Goal: Task Accomplishment & Management: Manage account settings

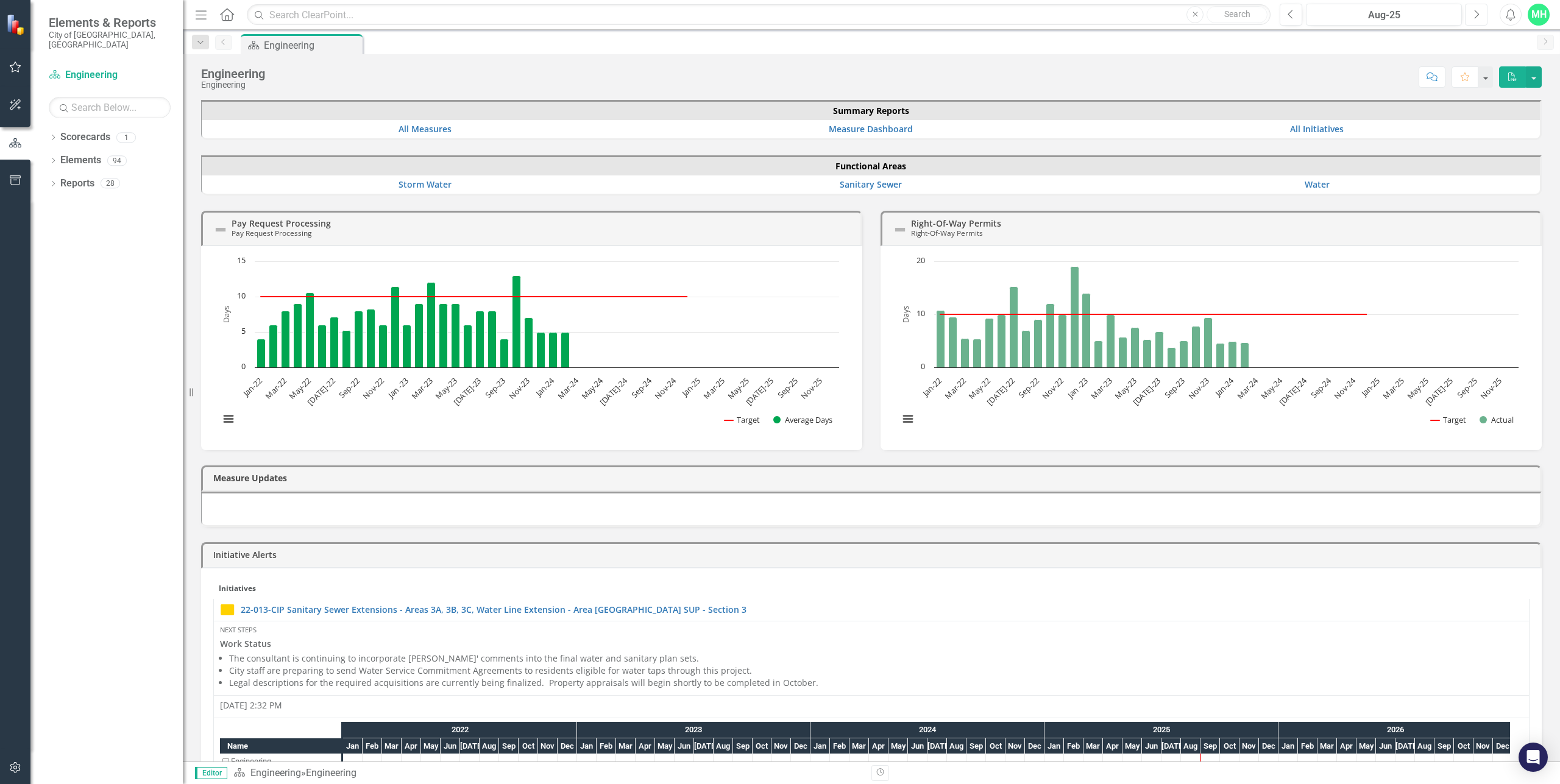
click at [1477, 11] on icon "Next" at bounding box center [1476, 14] width 6 height 11
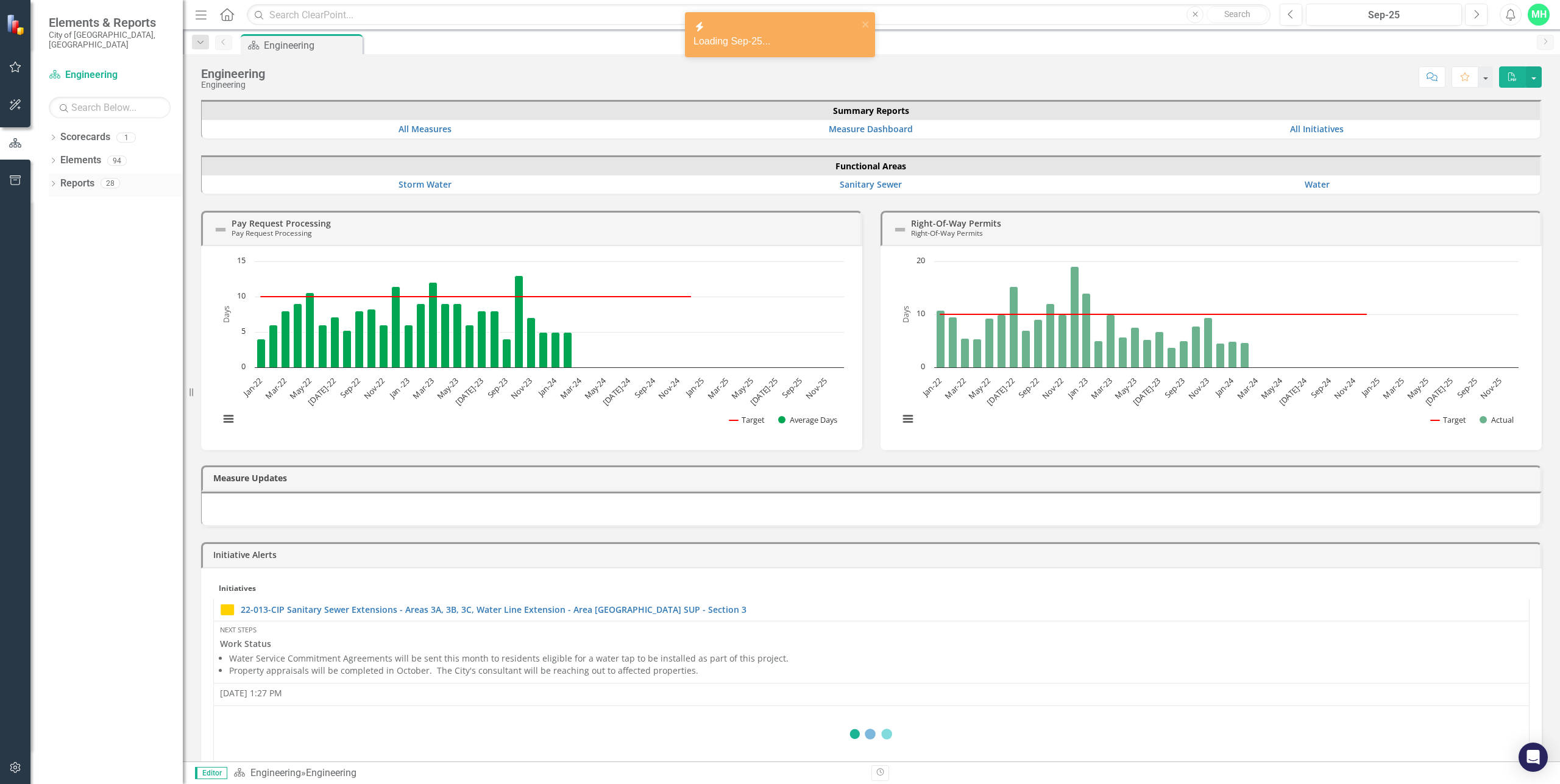
click at [53, 181] on icon "Dropdown" at bounding box center [53, 184] width 9 height 6
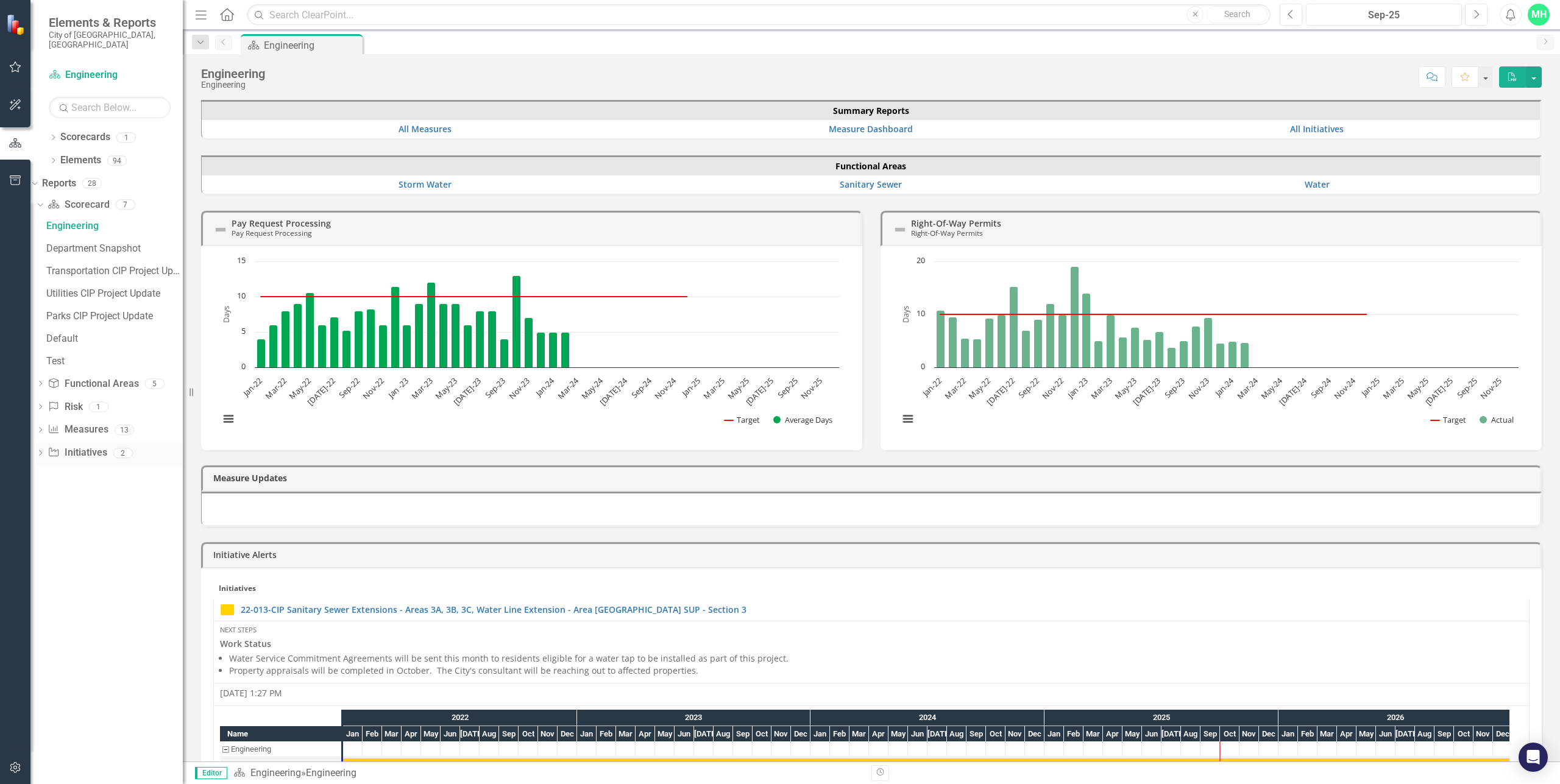
click at [45, 451] on icon "Dropdown" at bounding box center [40, 454] width 9 height 6
click at [102, 312] on div "CIP Update - All Active Initiatives" at bounding box center [115, 318] width 137 height 11
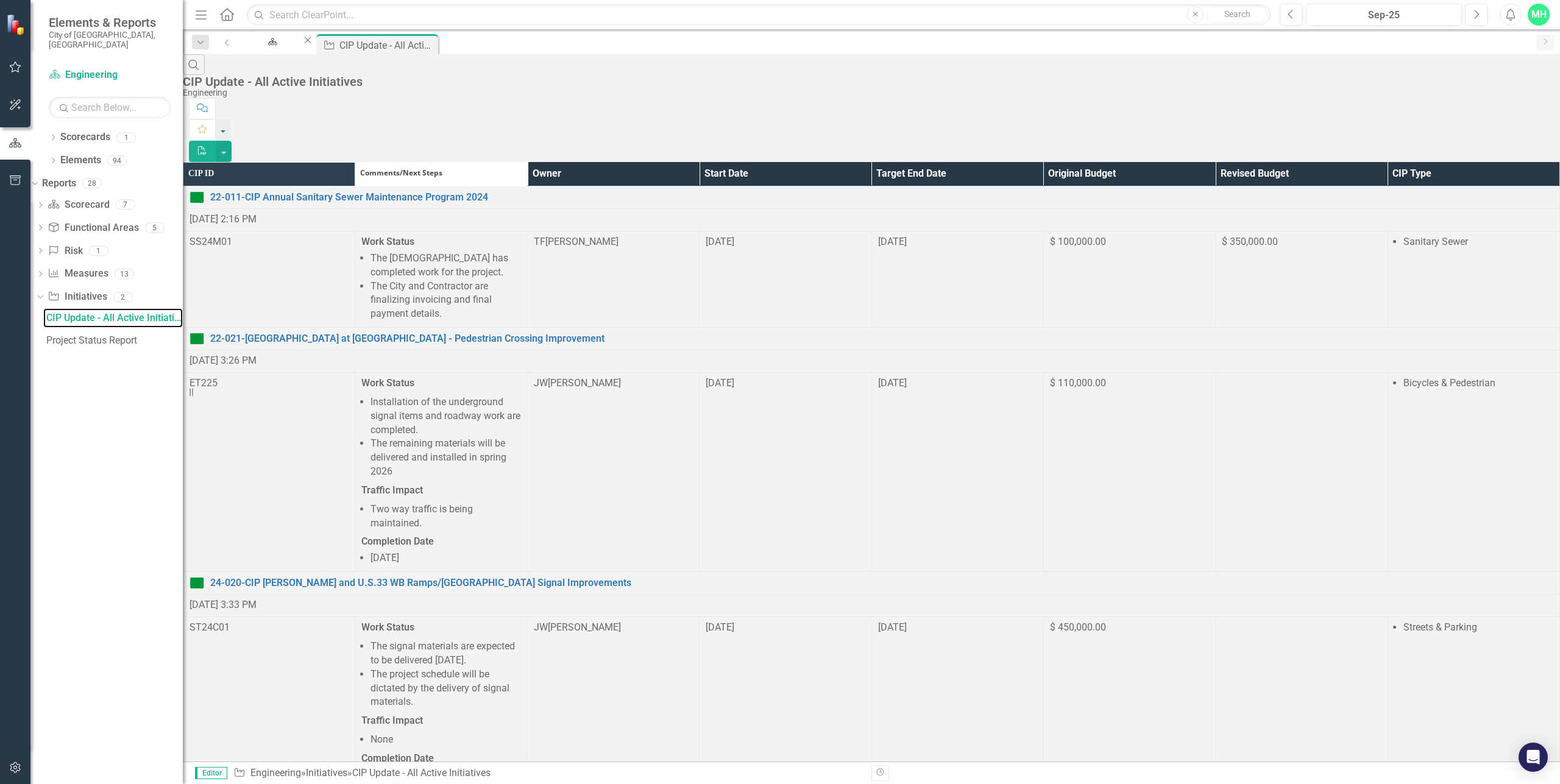
scroll to position [1092, 0]
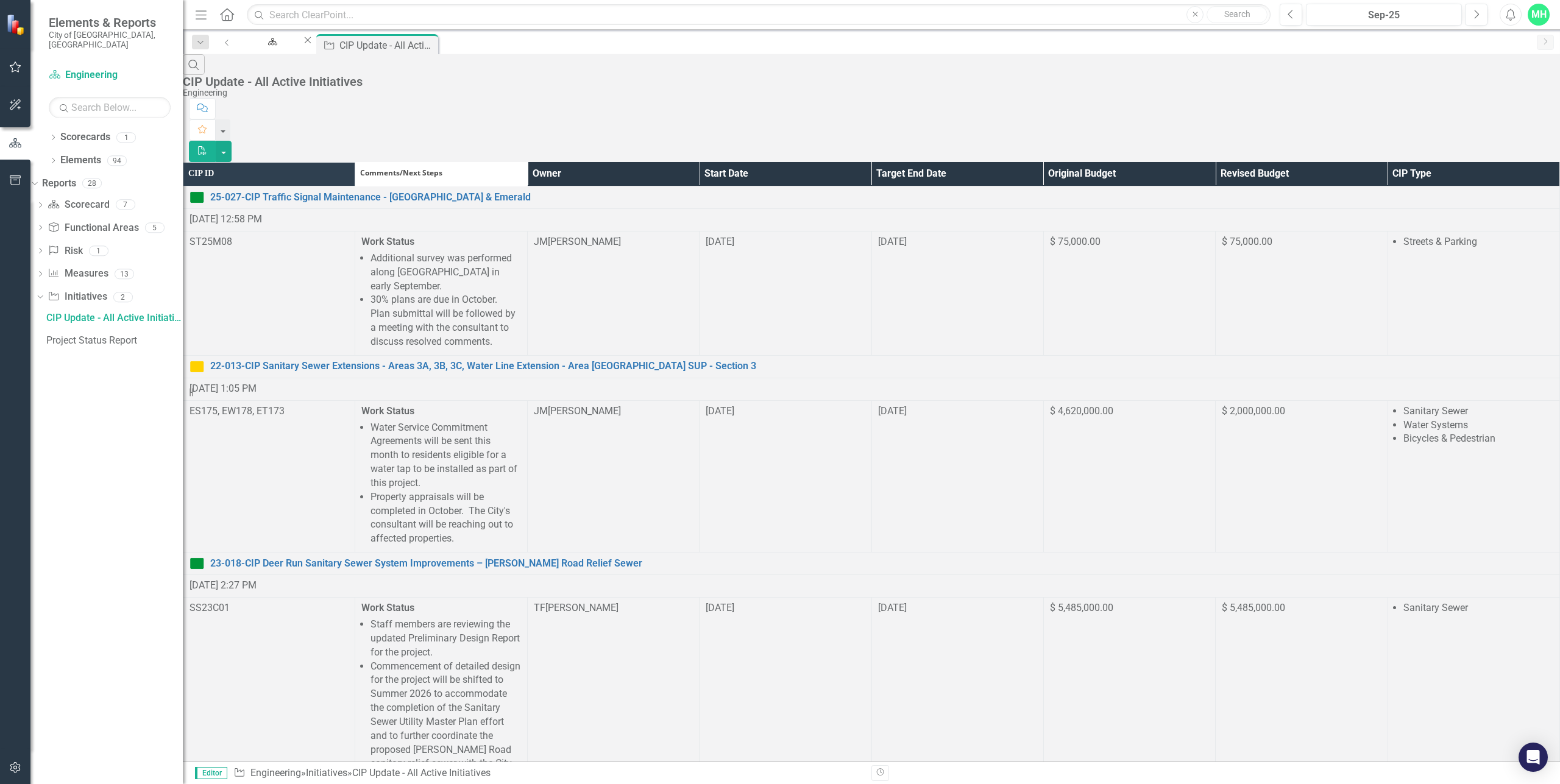
scroll to position [902, 0]
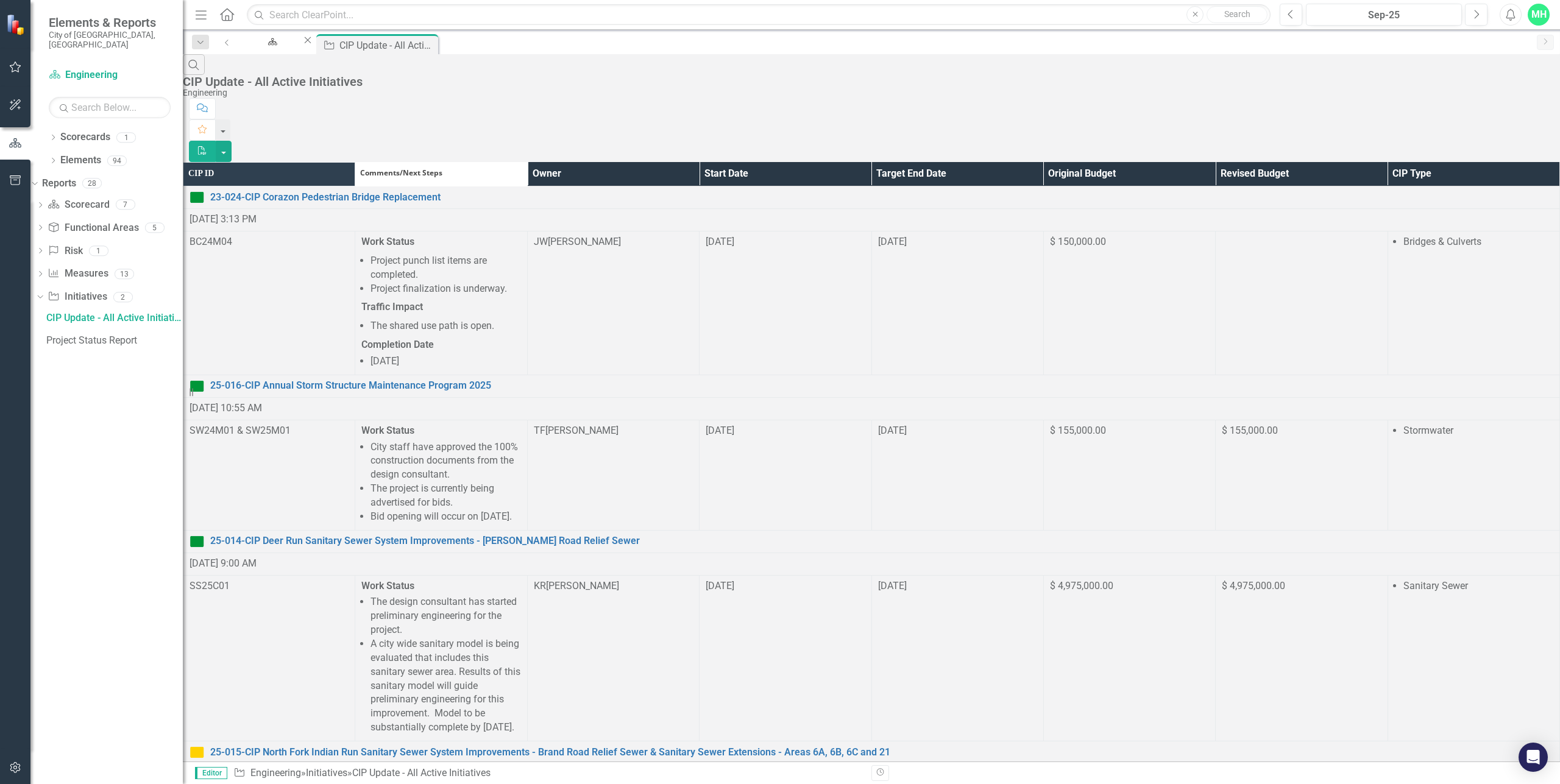
scroll to position [1074, 0]
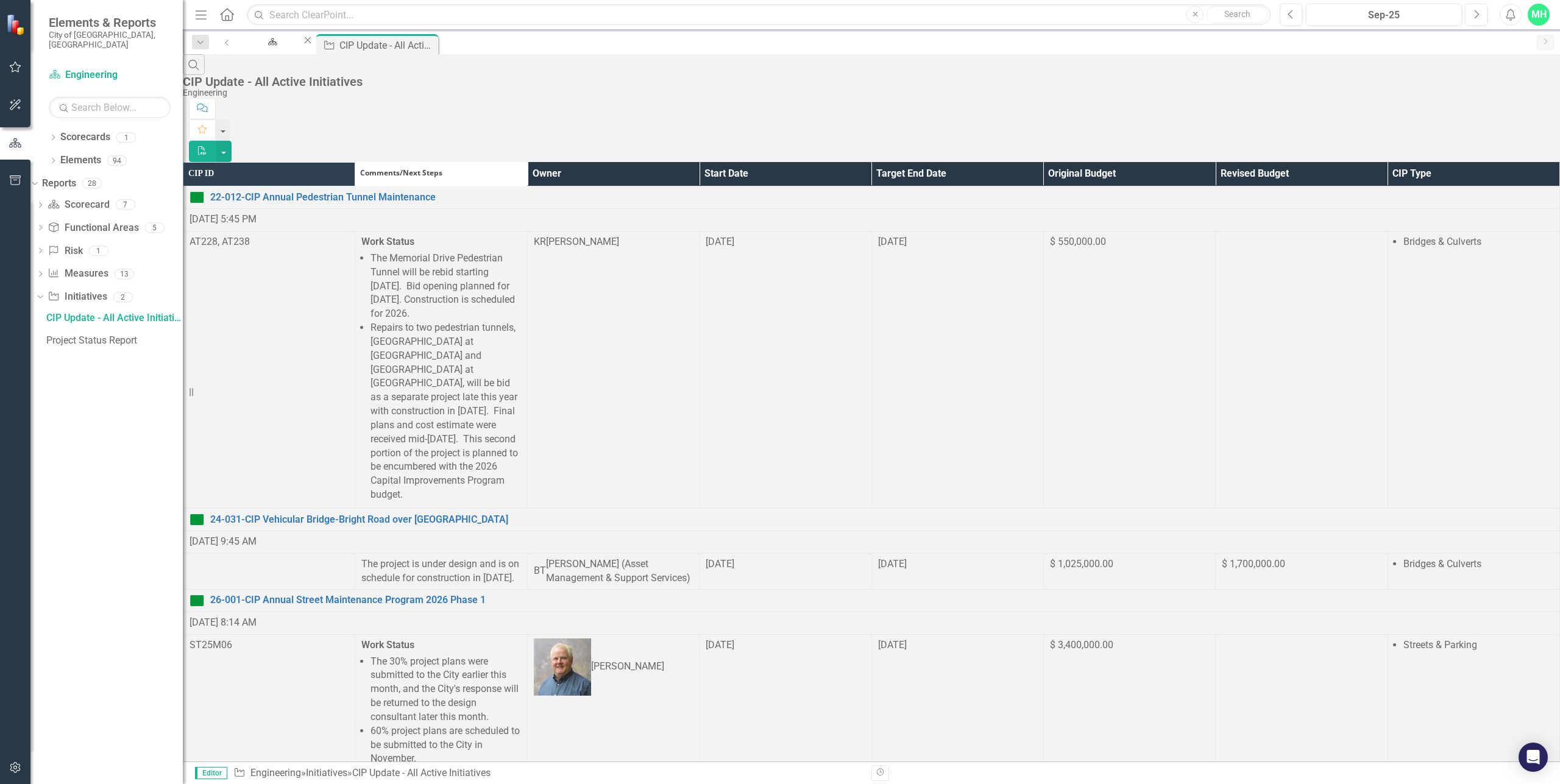
scroll to position [1223, 0]
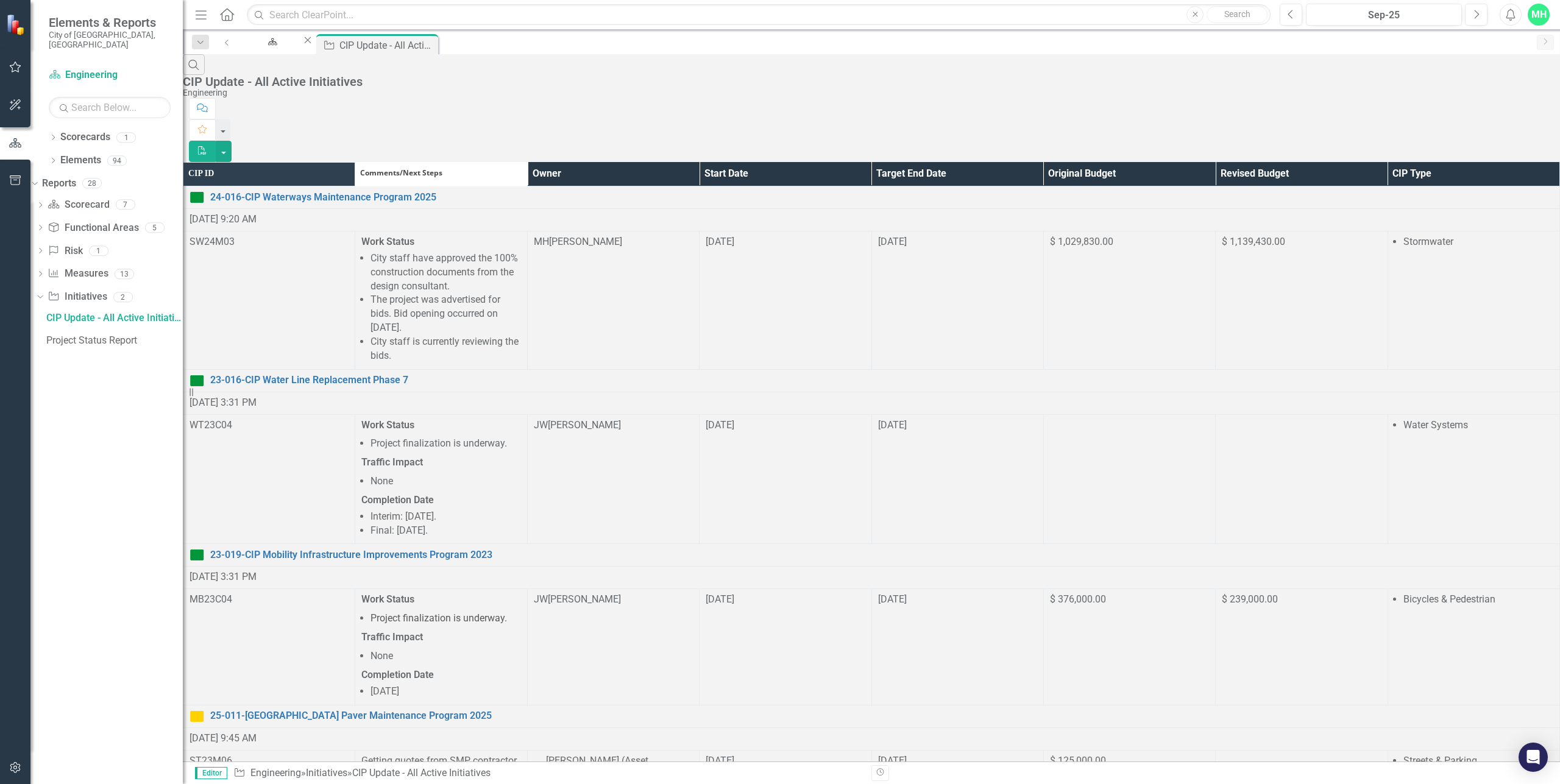
click at [458, 251] on li "City staff have approved the 100% construction documents from the design consul…" at bounding box center [445, 272] width 150 height 42
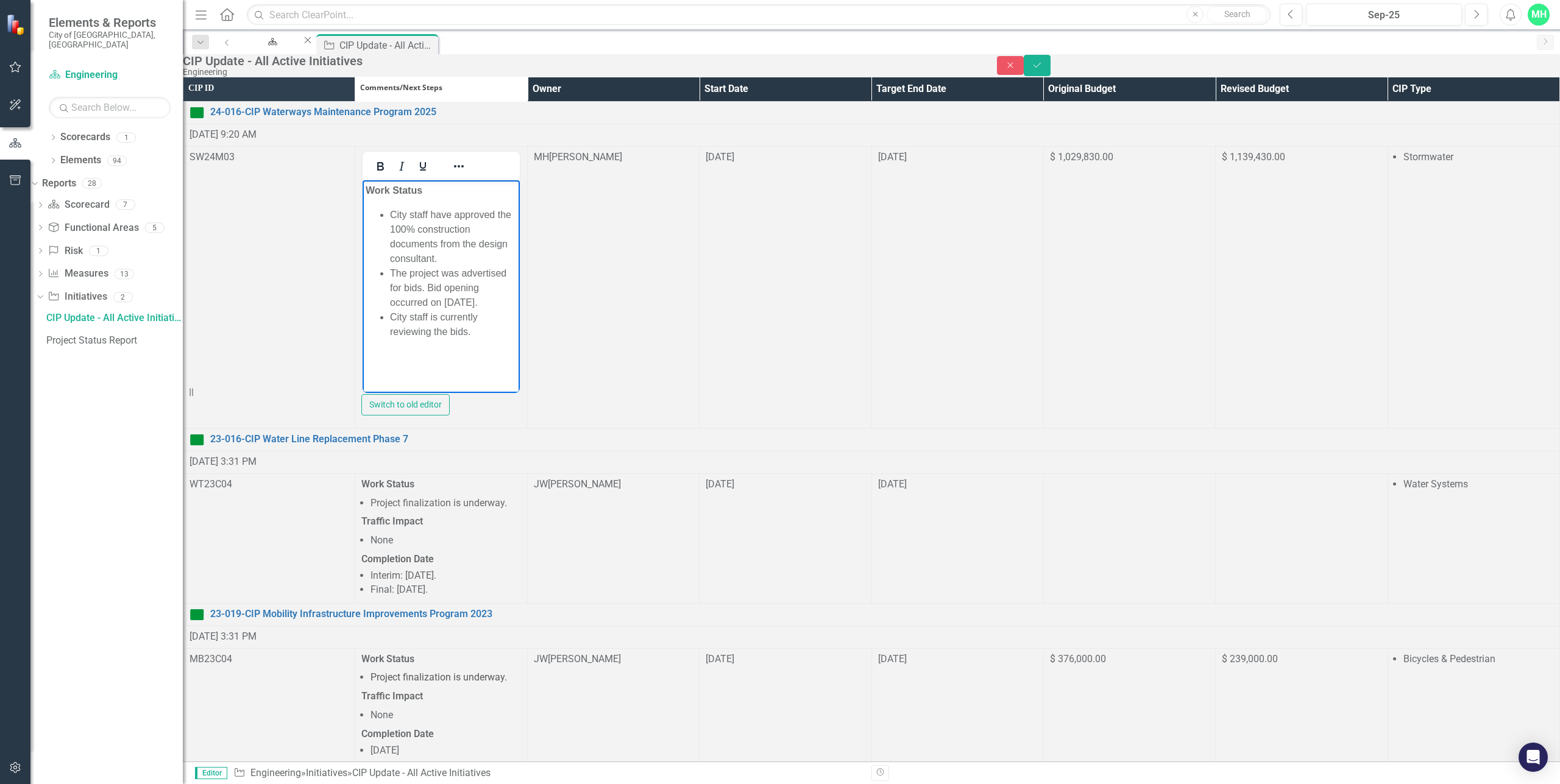
click at [391, 217] on li "City staff have approved the 100% construction documents from the design consul…" at bounding box center [453, 236] width 126 height 59
click at [514, 229] on li "City Council accepted the project bid at the [DATE] City Council meeting." at bounding box center [453, 228] width 126 height 44
drag, startPoint x: 476, startPoint y: 290, endPoint x: 382, endPoint y: 212, distance: 122.1
click at [382, 212] on ul "City Council accepted the project bid at the [DATE] City Council meeting. Staff…" at bounding box center [441, 280] width 150 height 146
copy ul "City Council accepted the project bid at the [DATE] City Council meeting. Staff…"
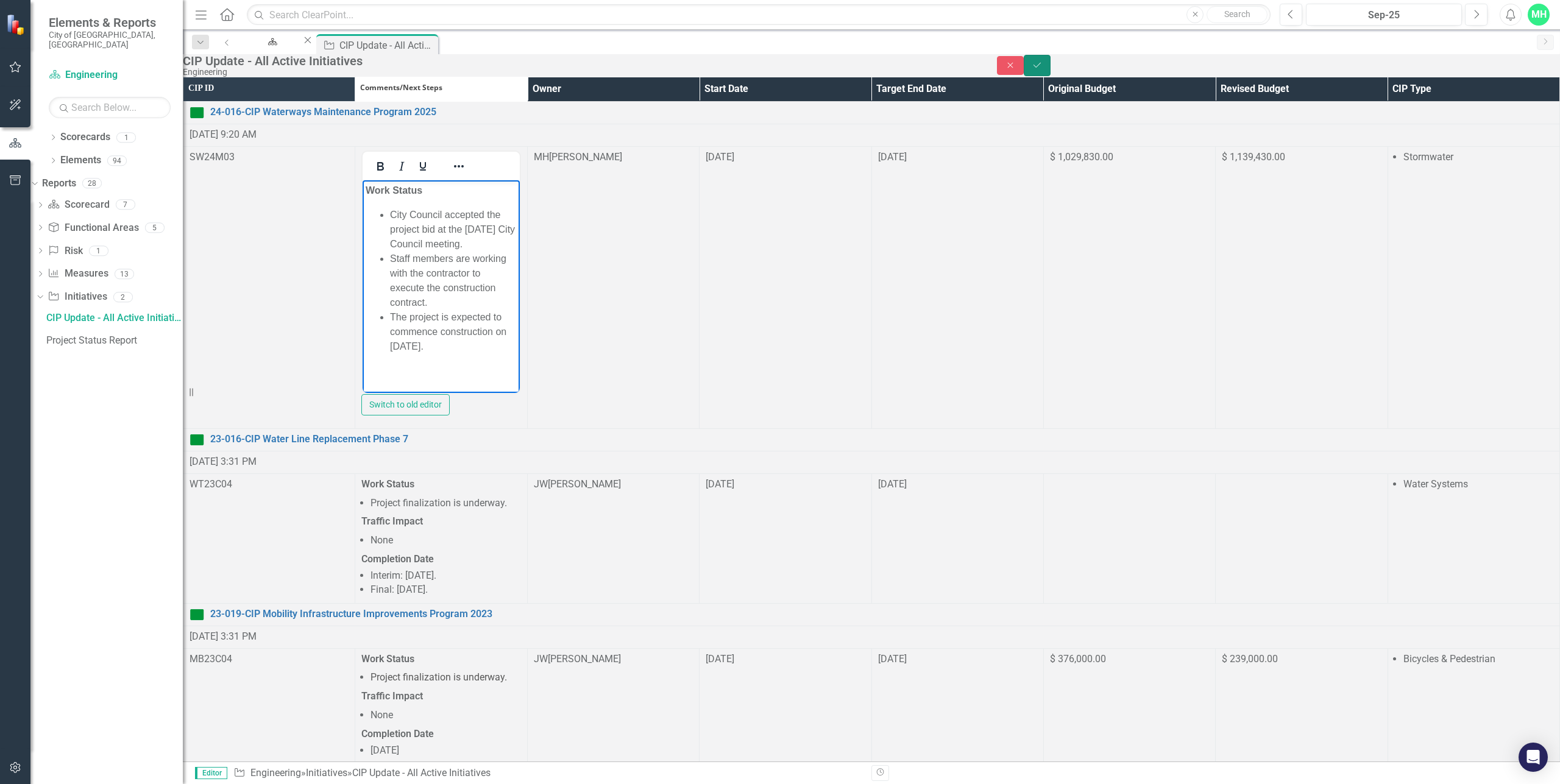
click at [1051, 70] on button "Save" at bounding box center [1037, 65] width 27 height 21
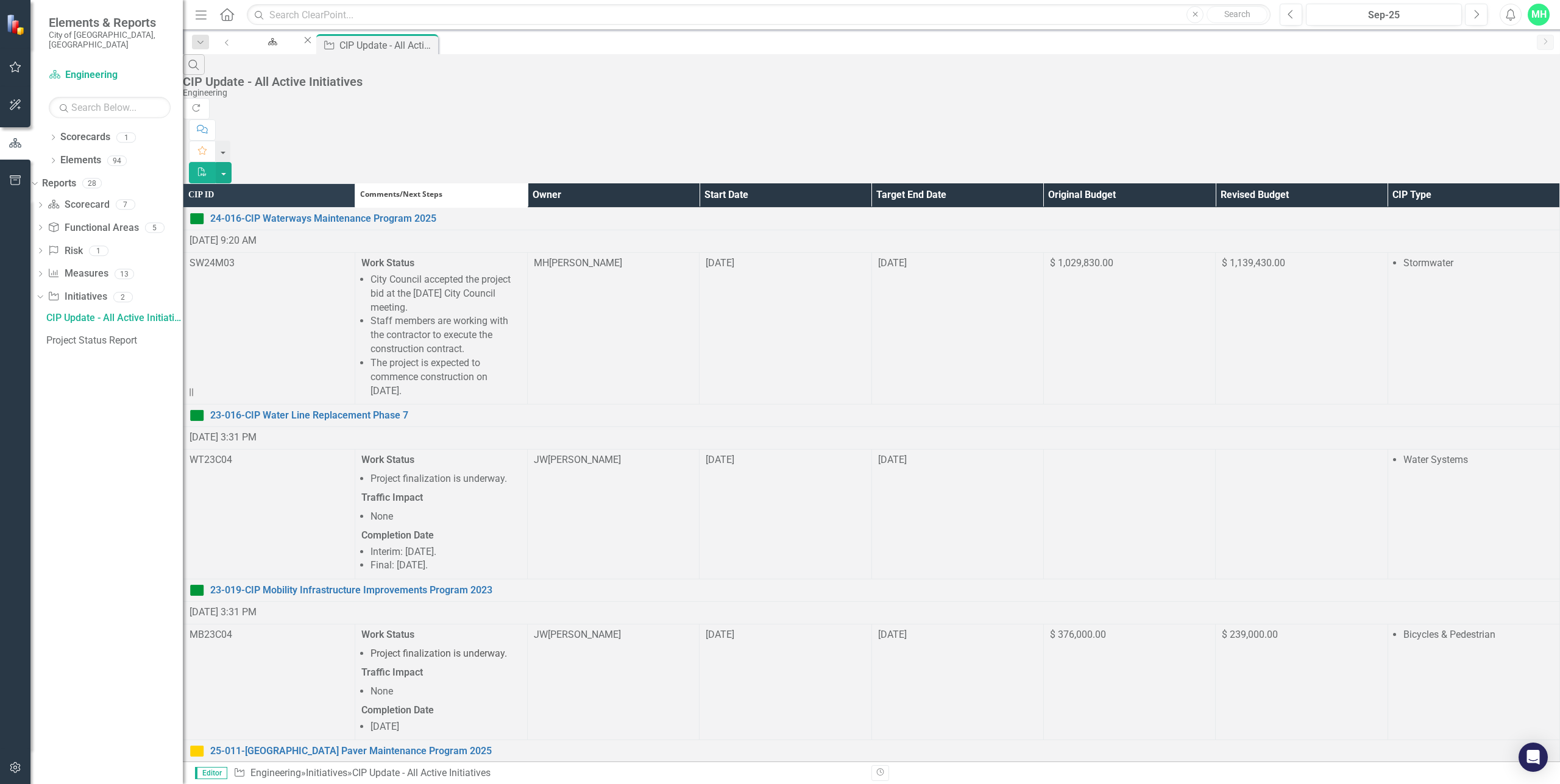
scroll to position [452, 0]
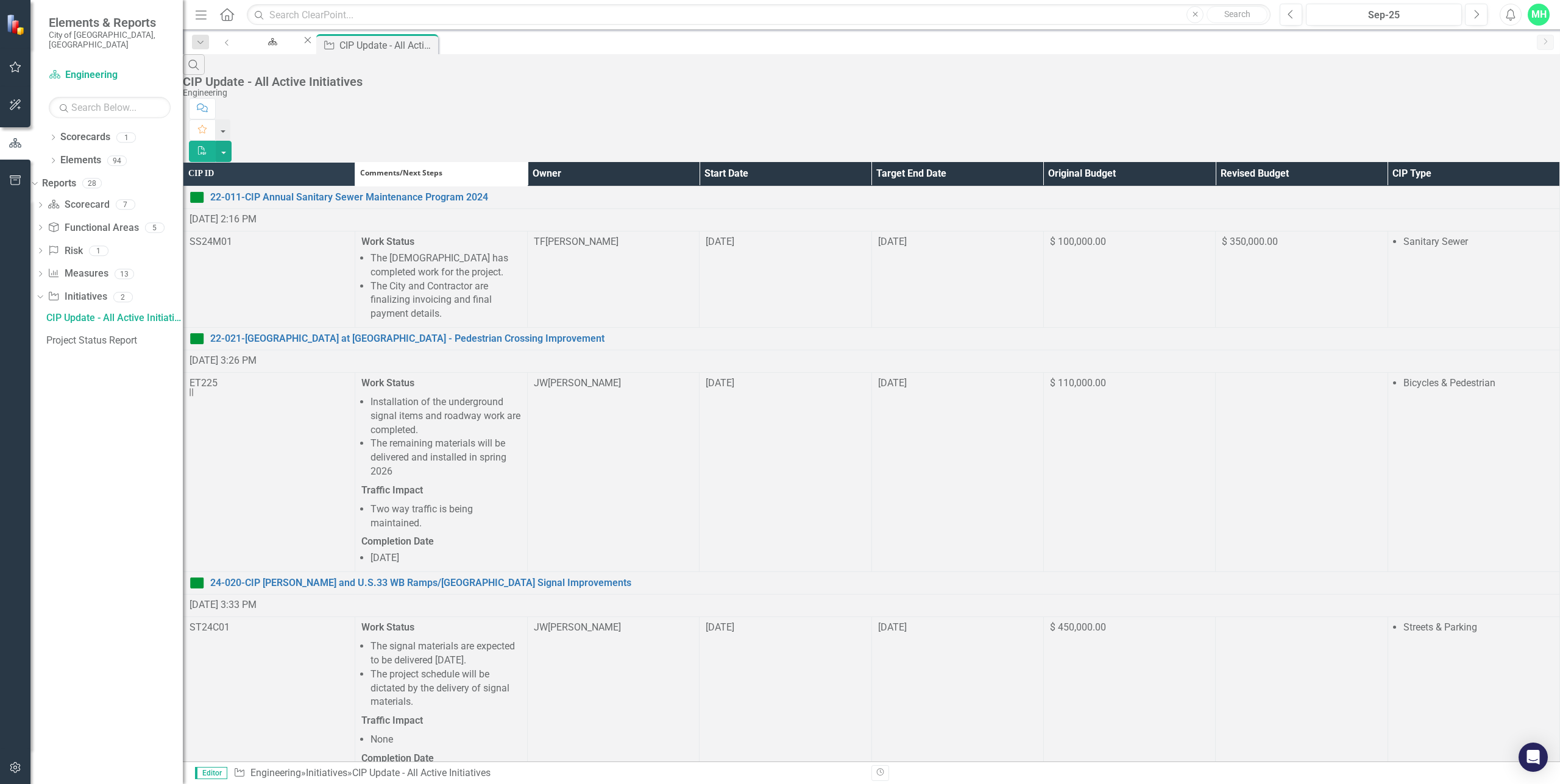
scroll to position [1092, 0]
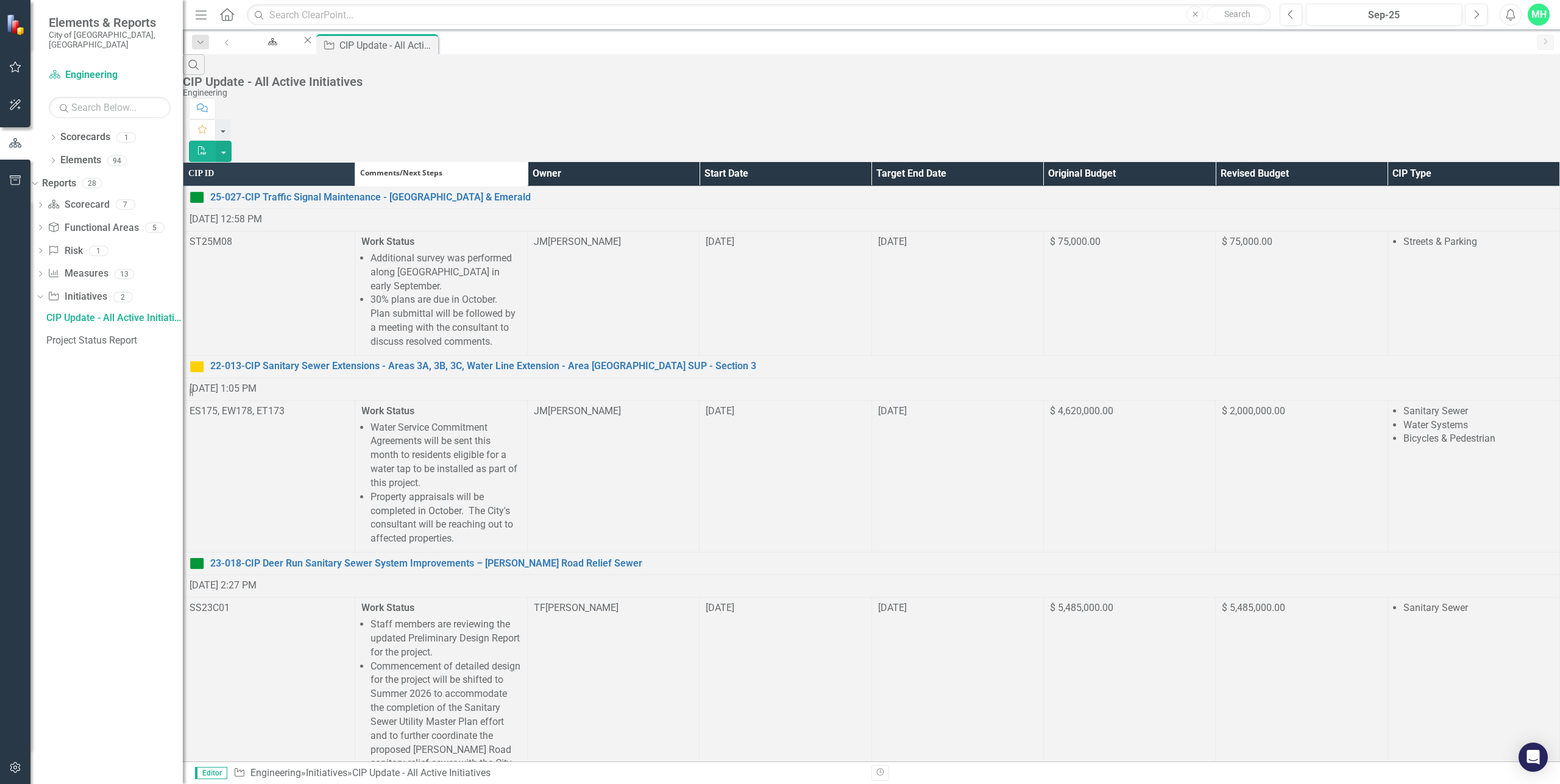
scroll to position [902, 0]
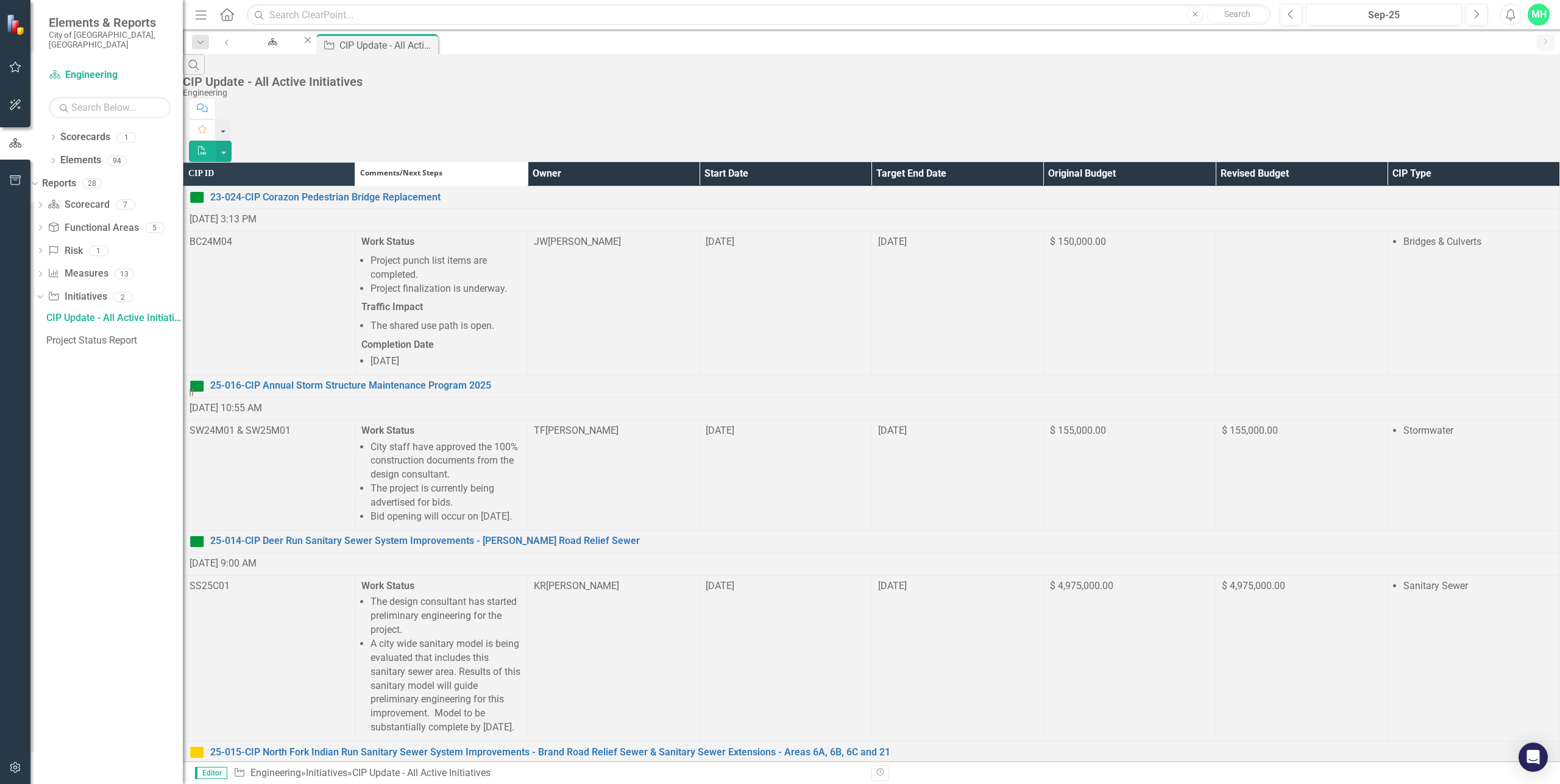
scroll to position [487, 0]
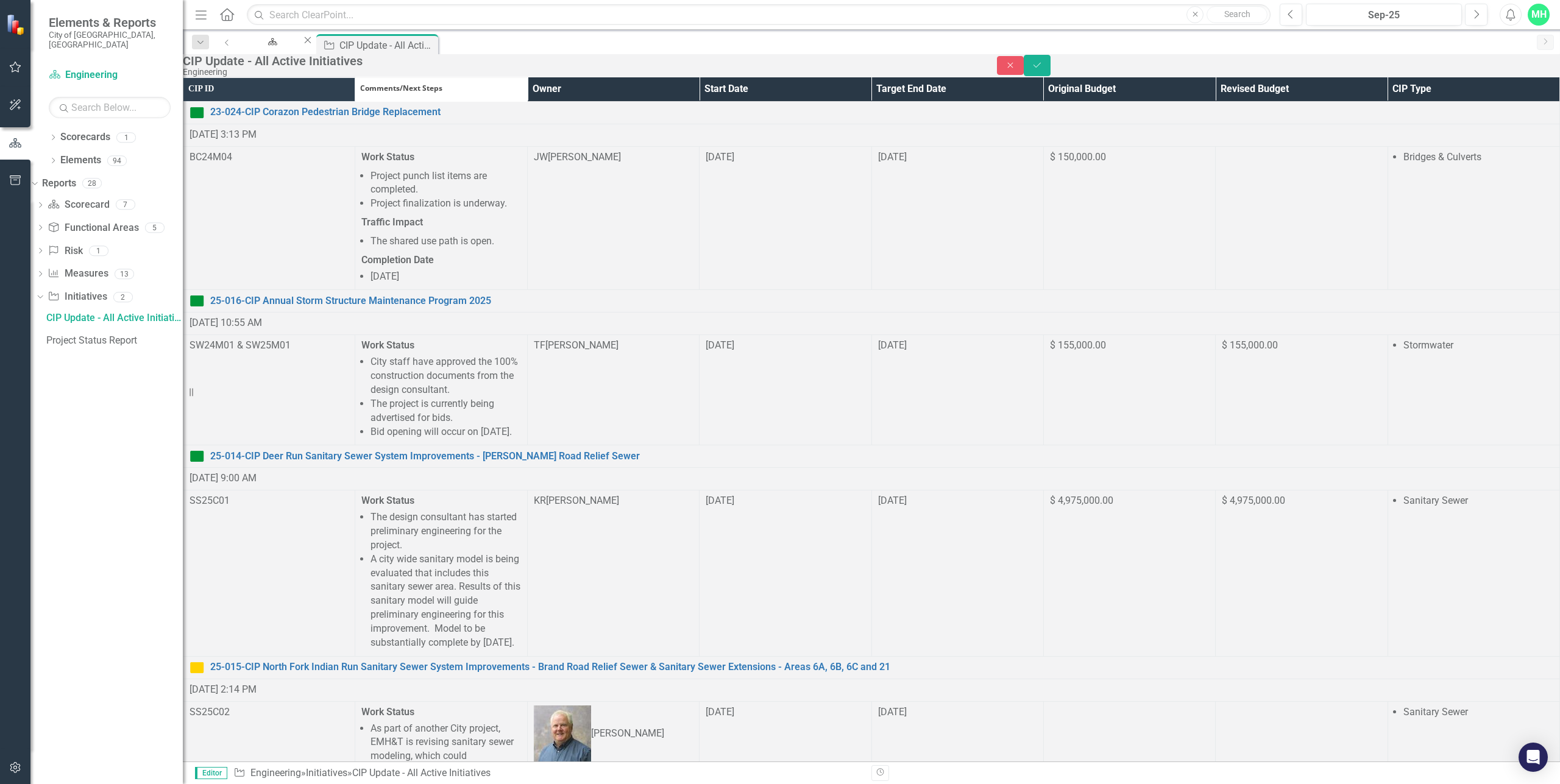
scroll to position [0, 0]
drag, startPoint x: 571, startPoint y: 1411, endPoint x: 390, endPoint y: 1353, distance: 190.1
paste body "Rich Text Area. Press ALT-0 for help."
click at [1043, 69] on icon "Save" at bounding box center [1037, 65] width 11 height 9
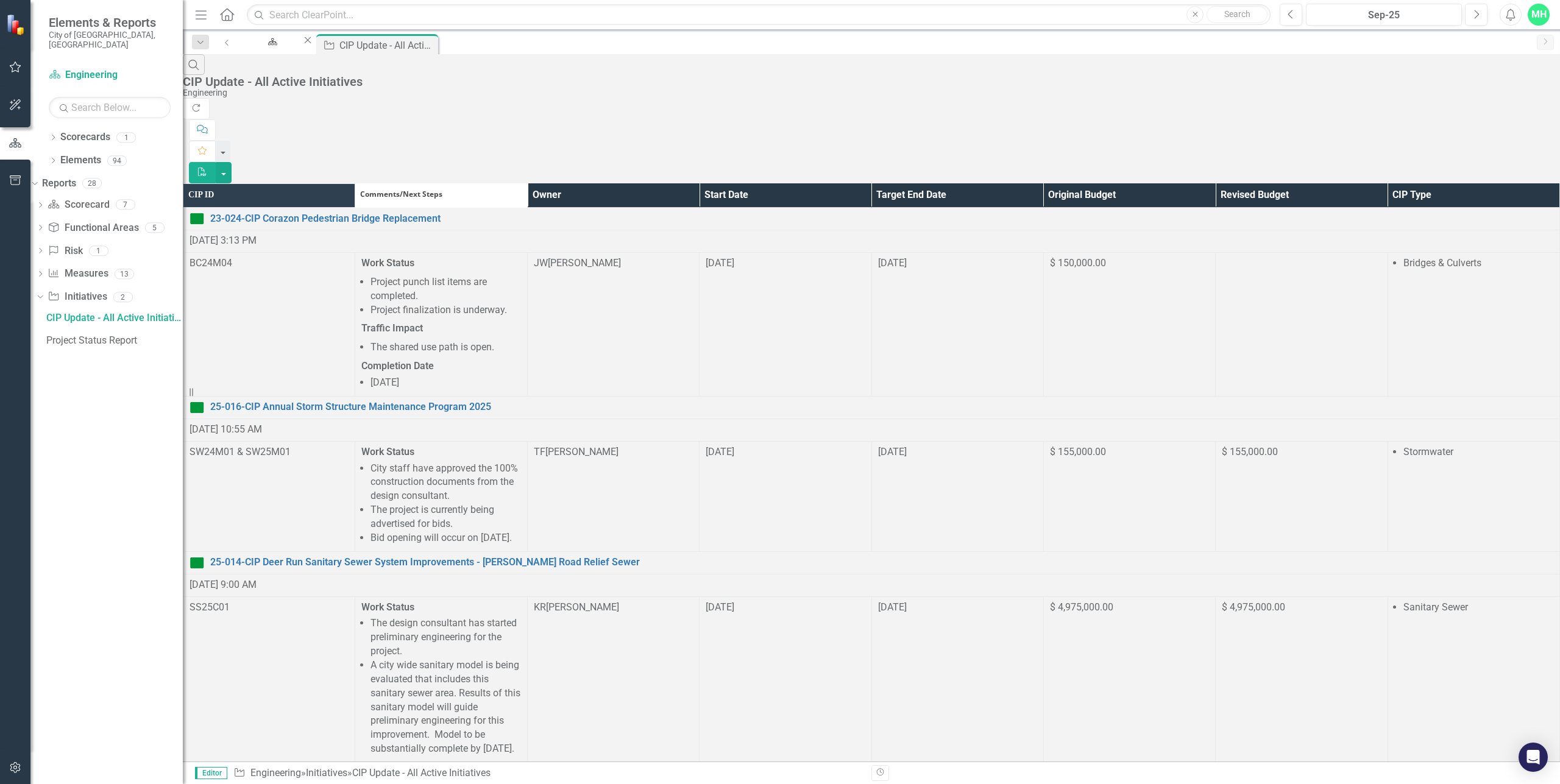
scroll to position [426, 0]
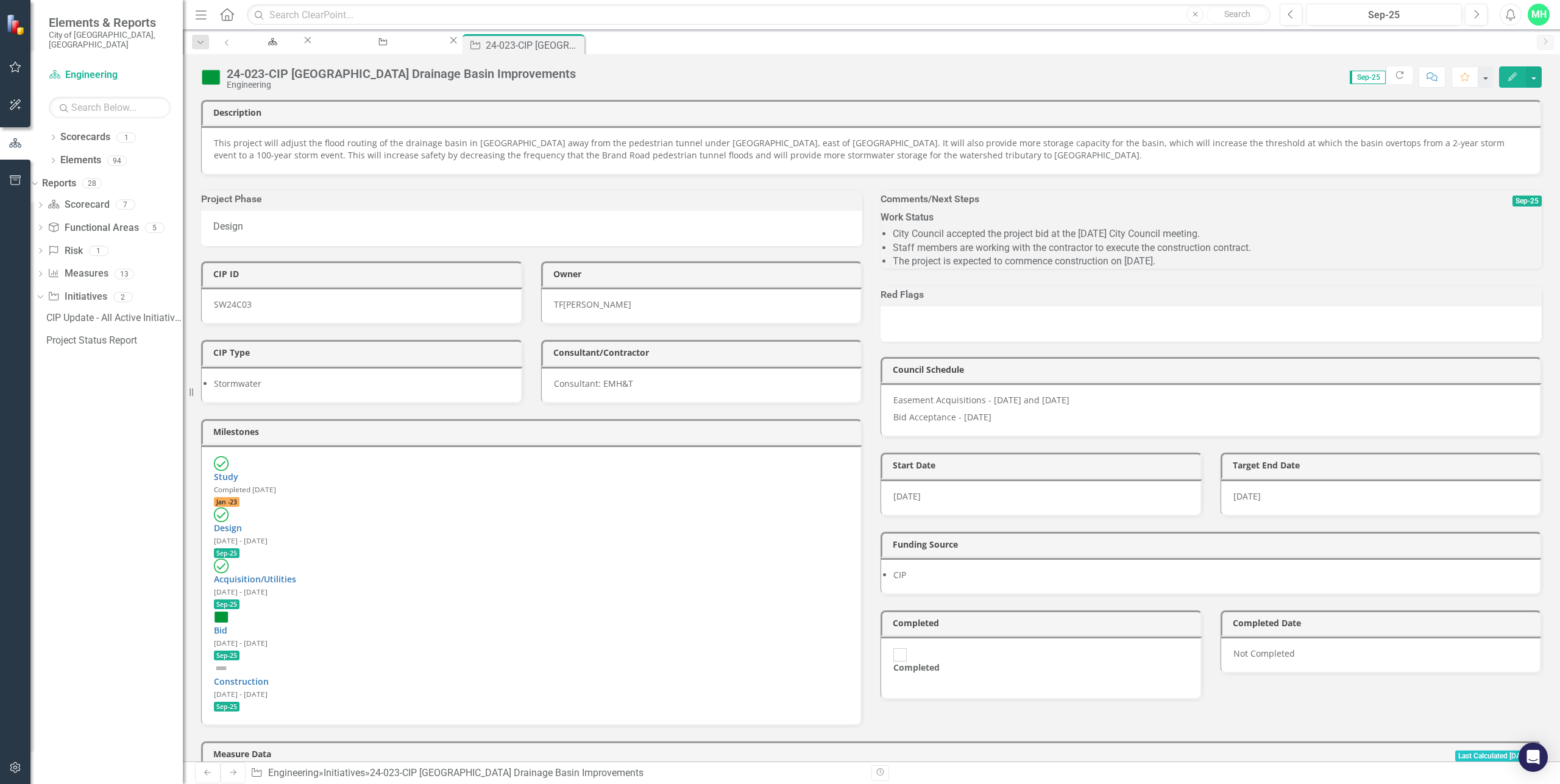
click at [983, 423] on p "Bid Acceptance - [DATE]" at bounding box center [1210, 416] width 634 height 14
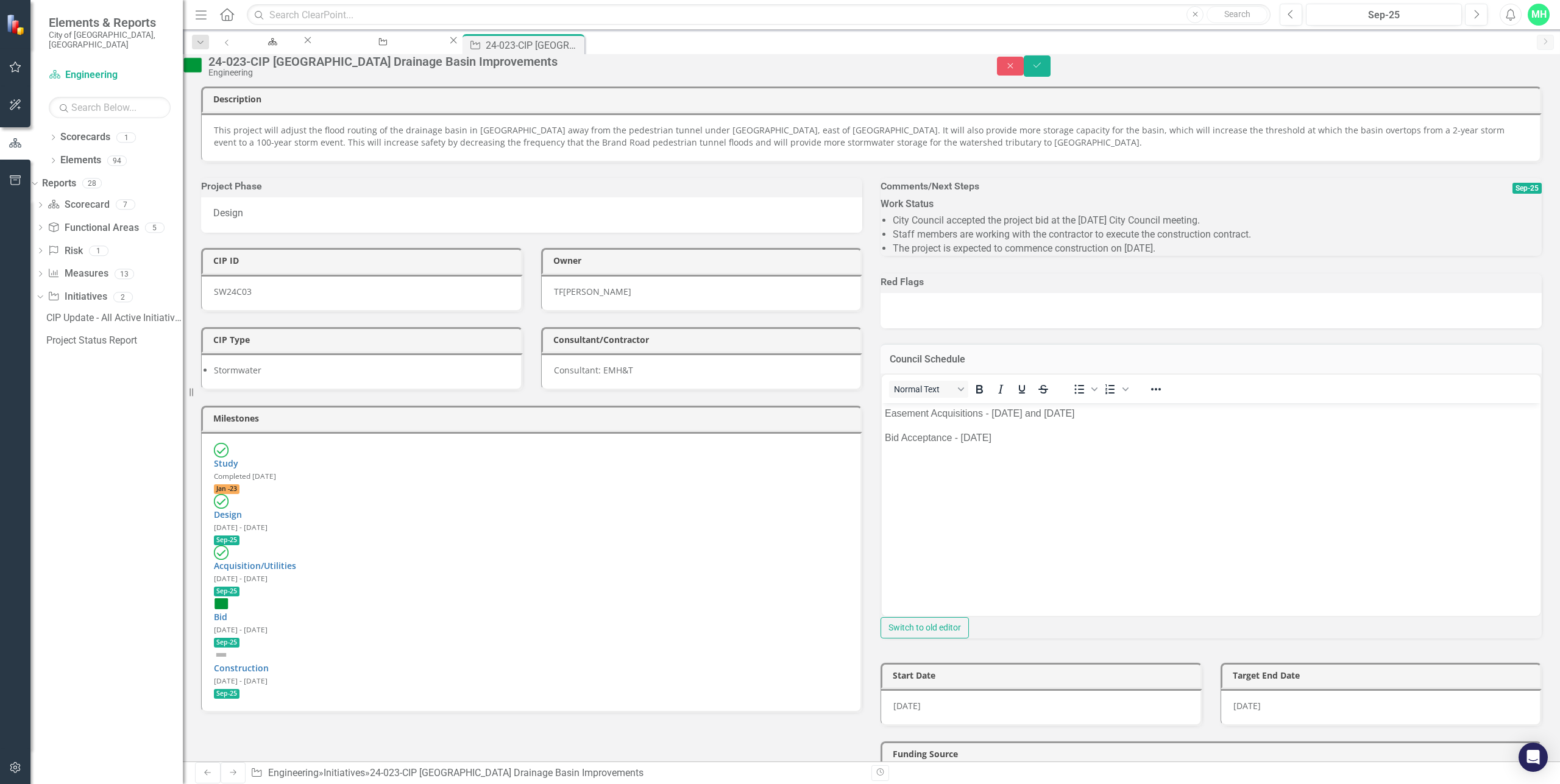
click at [963, 435] on p "Bid Acceptance - [DATE]" at bounding box center [1211, 437] width 652 height 14
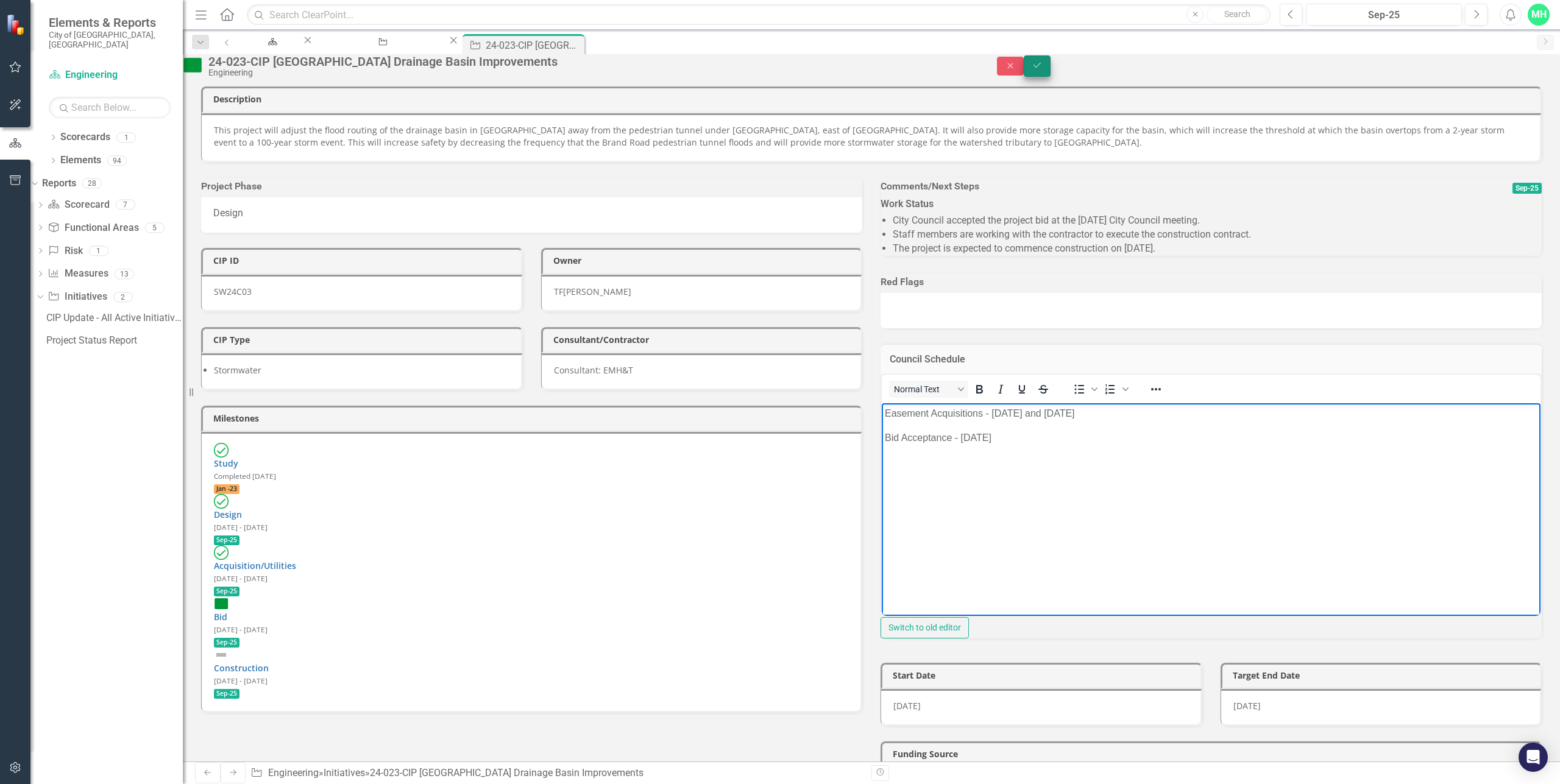
click at [1051, 65] on button "Save" at bounding box center [1037, 66] width 27 height 21
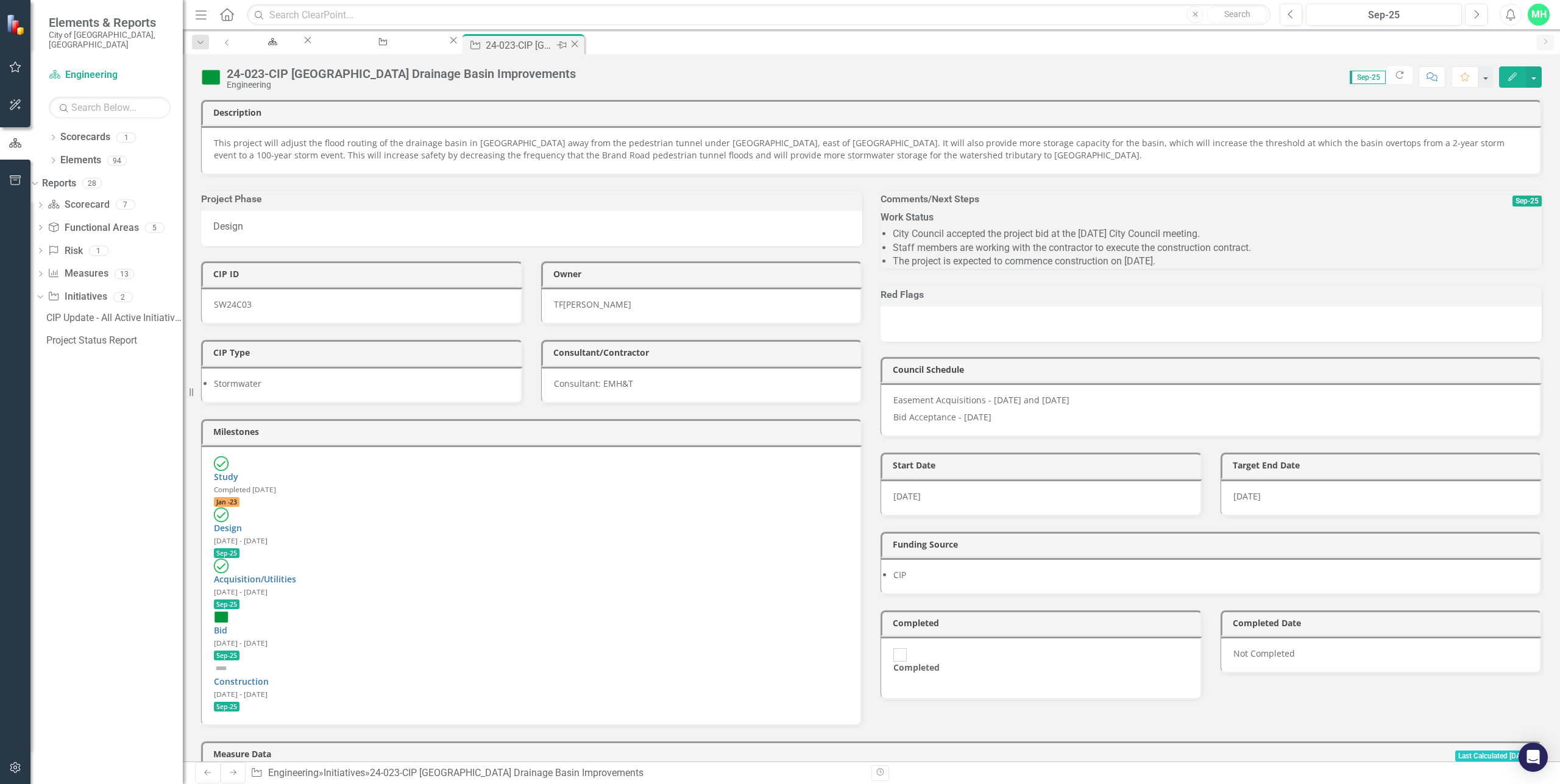
click at [581, 45] on icon "Close" at bounding box center [574, 44] width 12 height 10
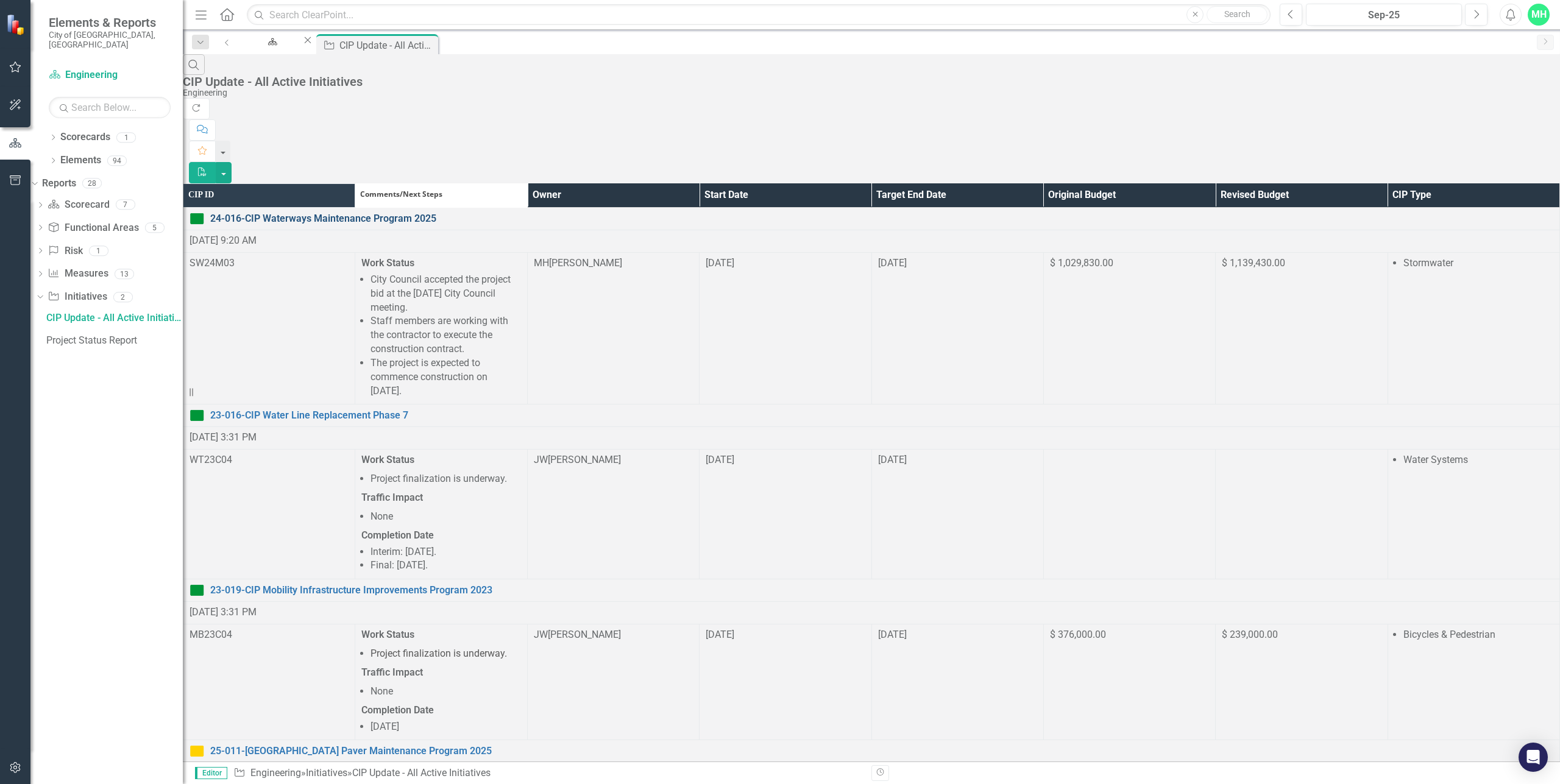
click at [344, 212] on link "24-016-CIP Waterways Maintenance Program 2025" at bounding box center [881, 219] width 1343 height 14
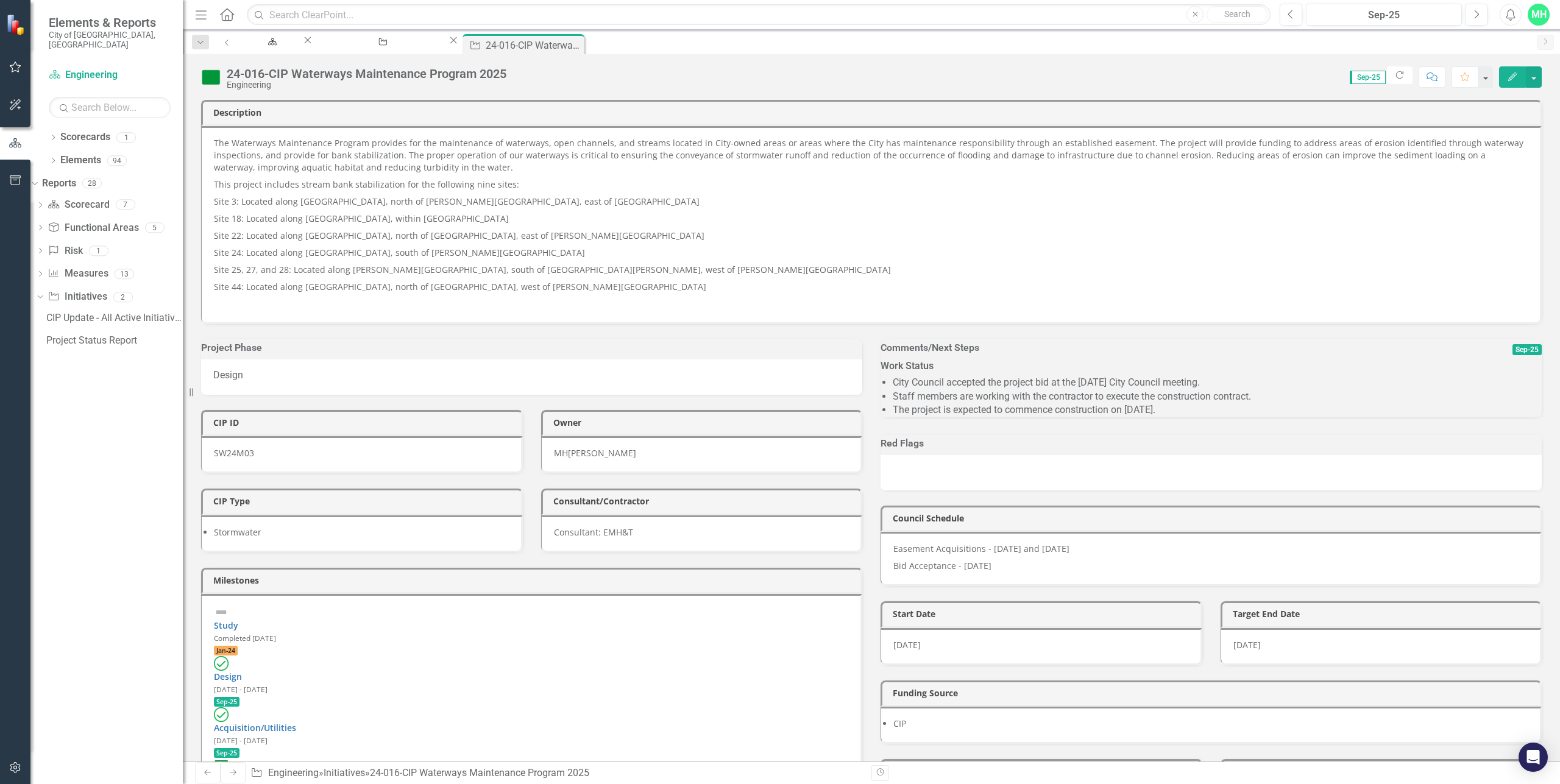
click at [918, 572] on p "Bid Acceptance - [DATE]" at bounding box center [1210, 565] width 634 height 14
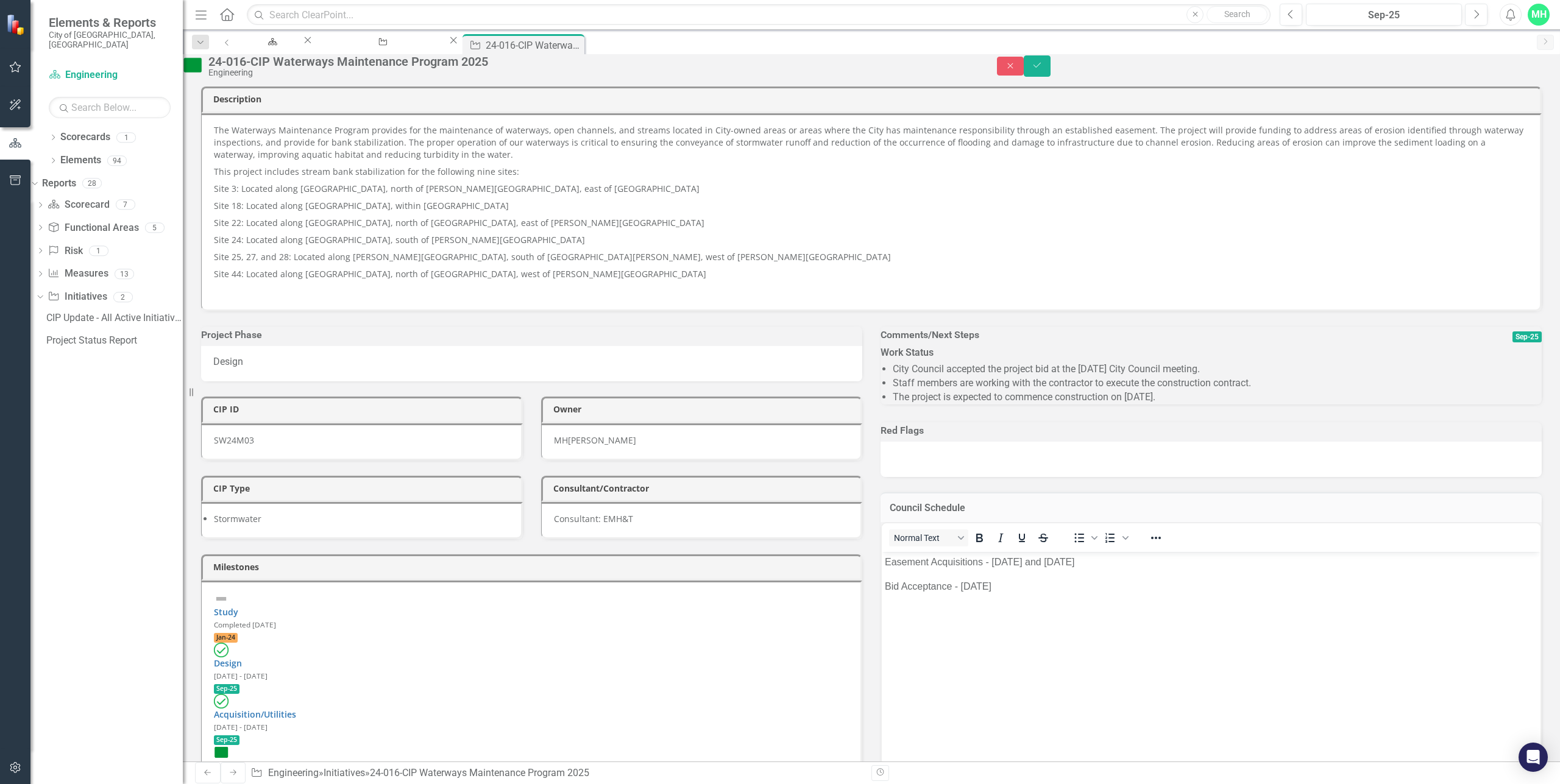
click at [963, 588] on p "Bid Acceptance - [DATE]" at bounding box center [1211, 586] width 652 height 14
click at [1043, 69] on icon "Save" at bounding box center [1037, 65] width 11 height 9
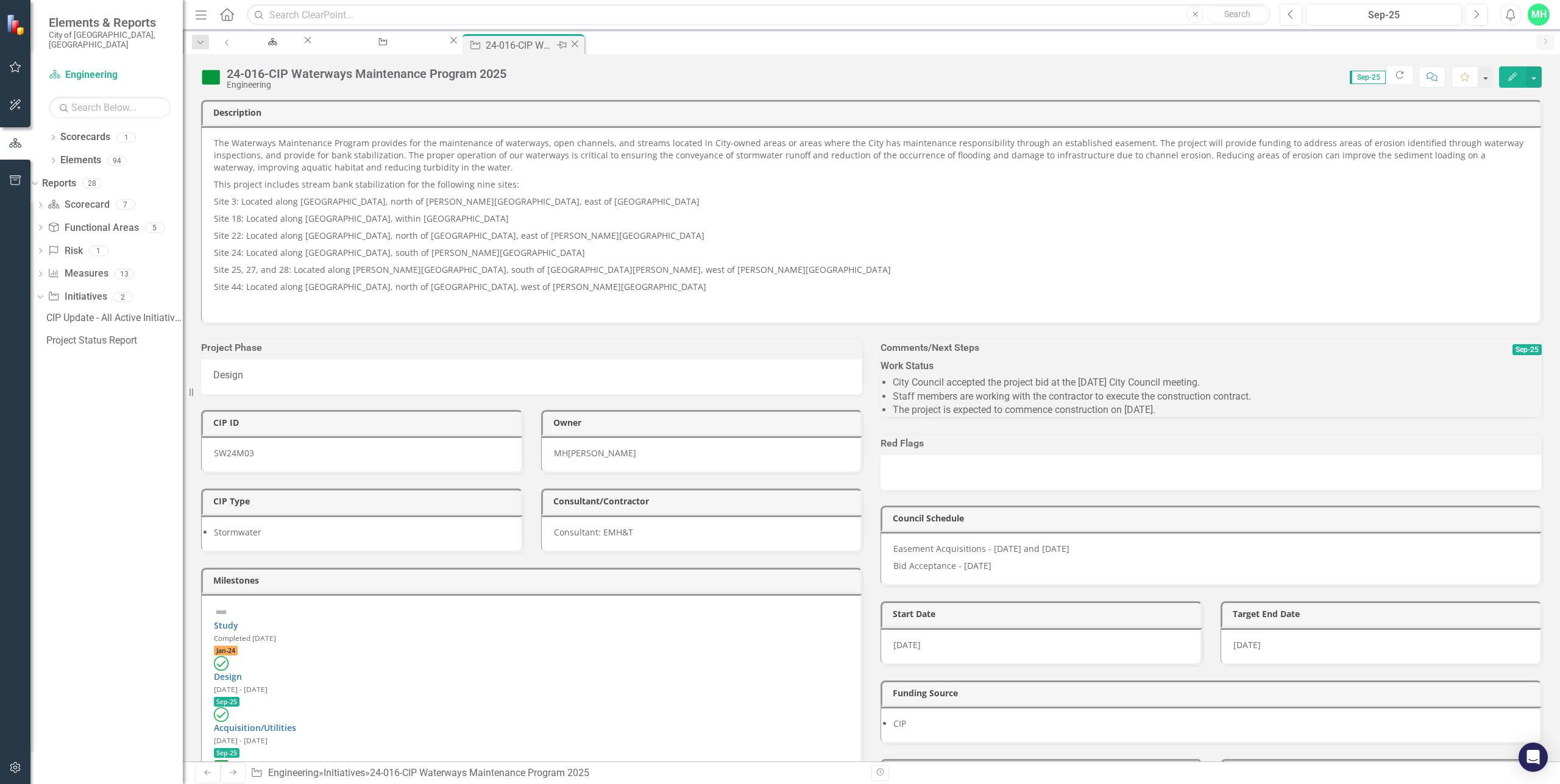
click at [581, 45] on icon "Close" at bounding box center [574, 44] width 12 height 10
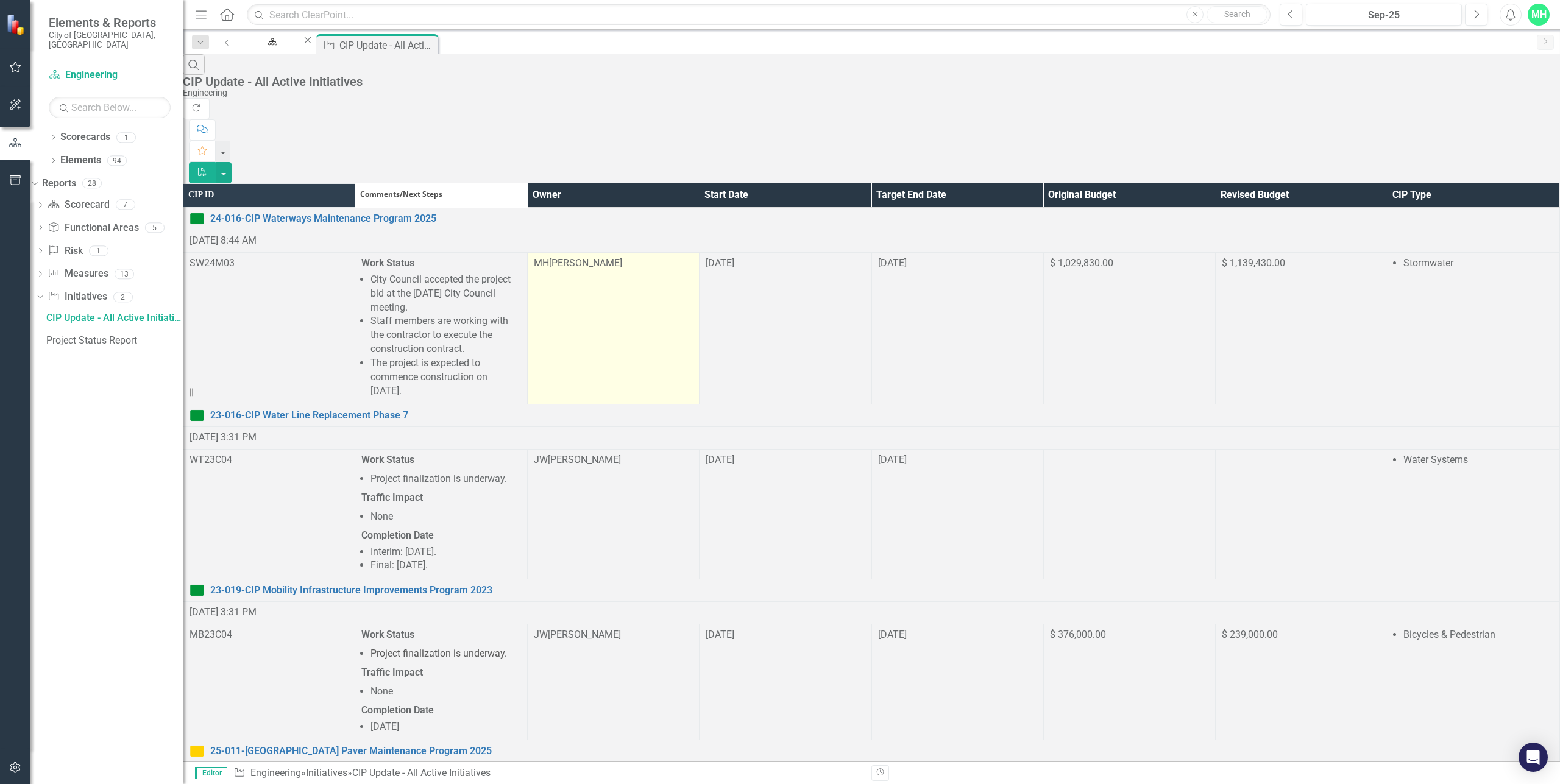
scroll to position [243, 0]
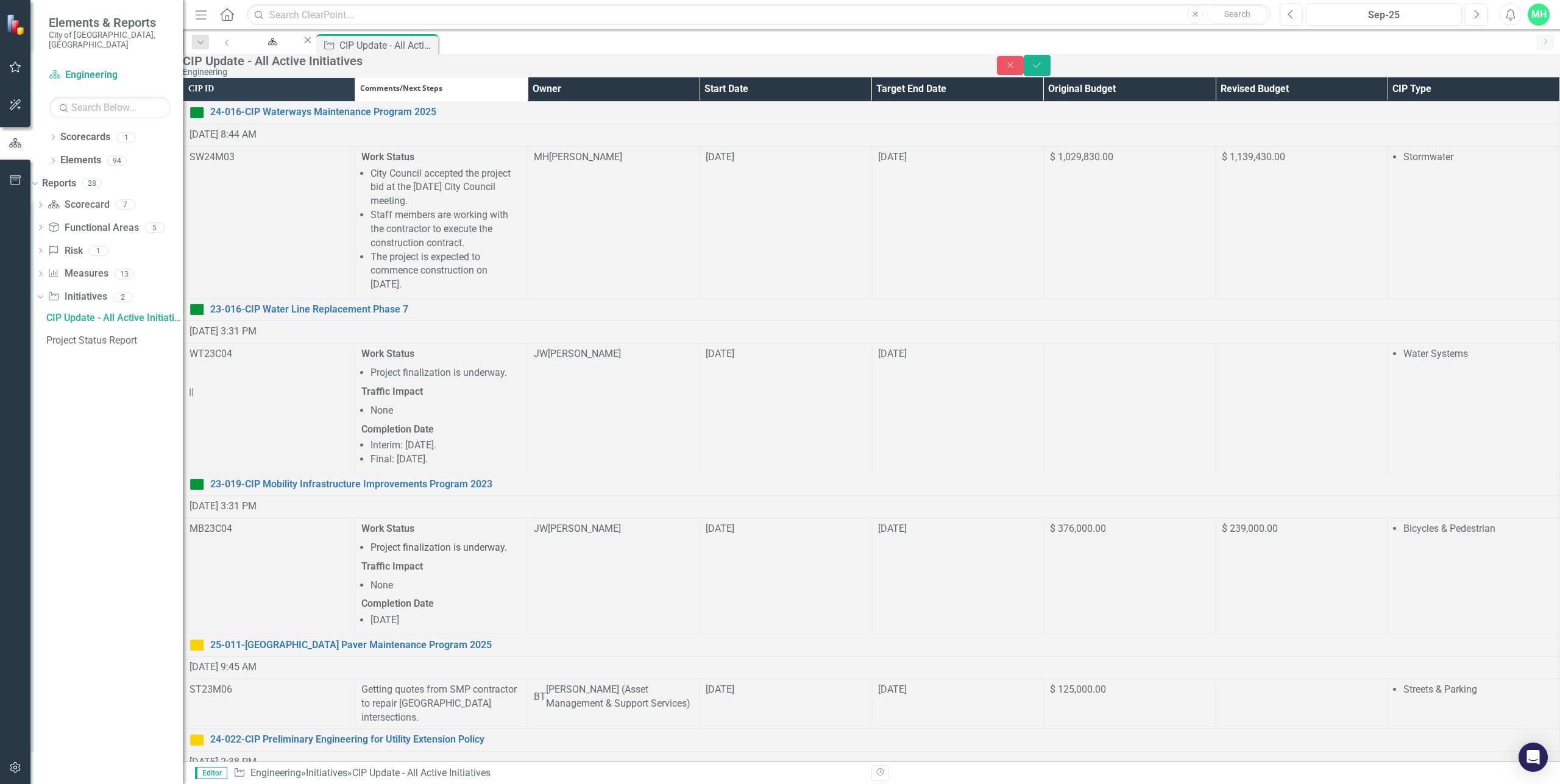
scroll to position [0, 0]
drag, startPoint x: 499, startPoint y: 871, endPoint x: 393, endPoint y: 842, distance: 109.9
click at [1043, 69] on icon "Save" at bounding box center [1037, 65] width 11 height 9
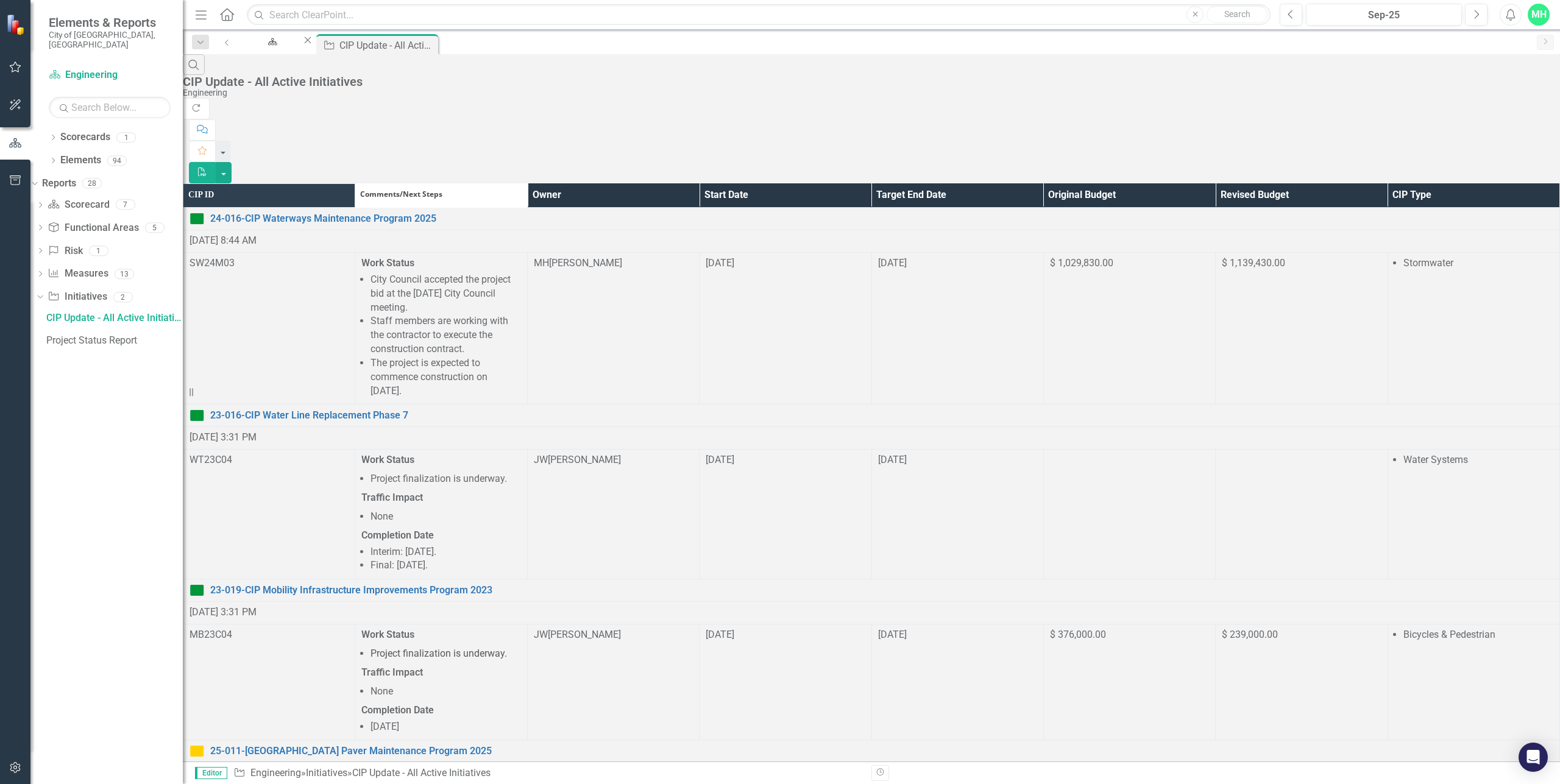
scroll to position [122, 0]
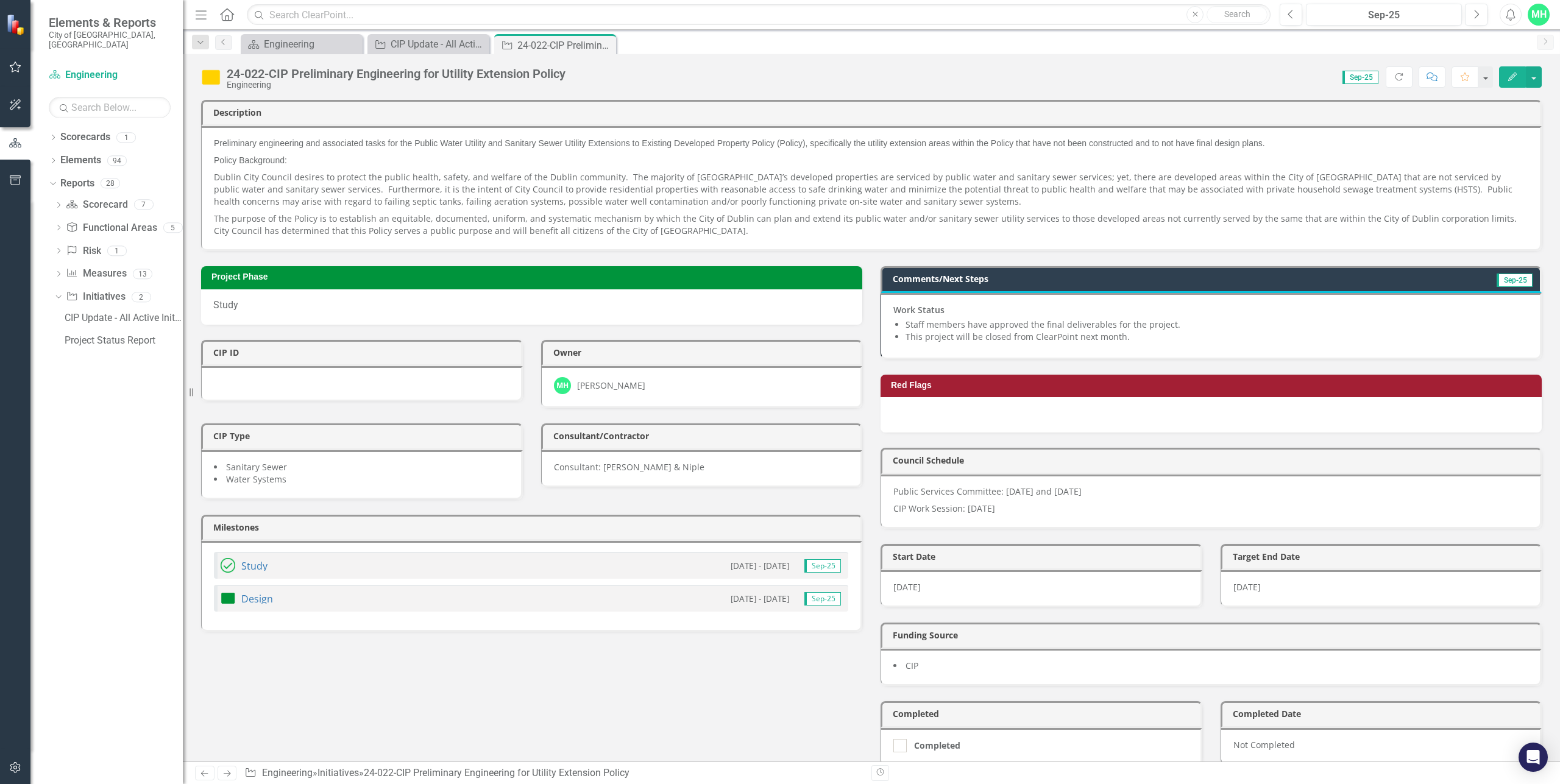
click at [226, 591] on img at bounding box center [228, 598] width 14 height 14
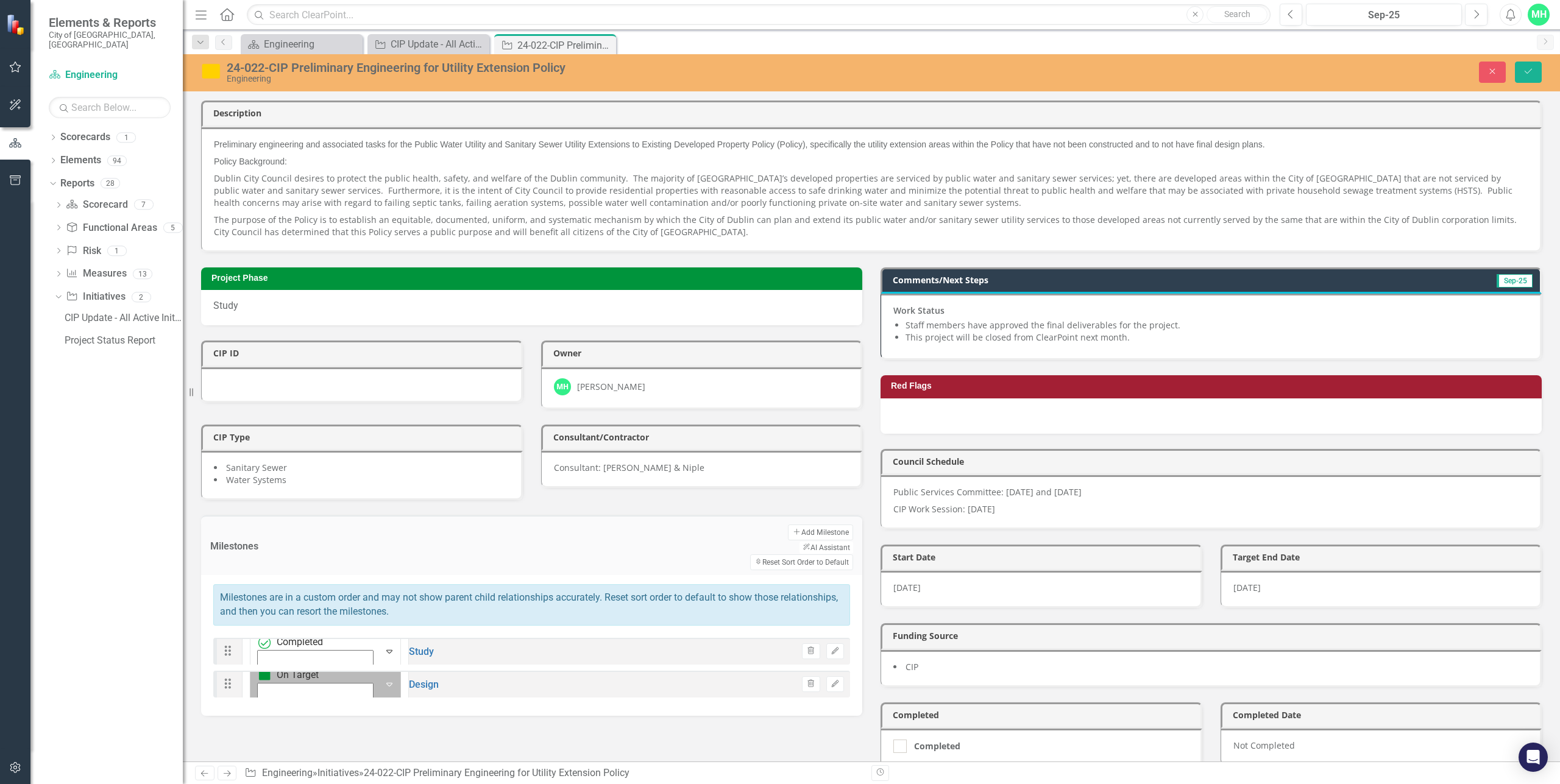
click at [259, 670] on img at bounding box center [264, 675] width 12 height 12
click at [84, 783] on div "Not Defined" at bounding box center [58, 795] width 51 height 14
click at [383, 646] on icon "Expand" at bounding box center [389, 651] width 12 height 10
click at [831, 647] on icon "Edit" at bounding box center [834, 650] width 9 height 7
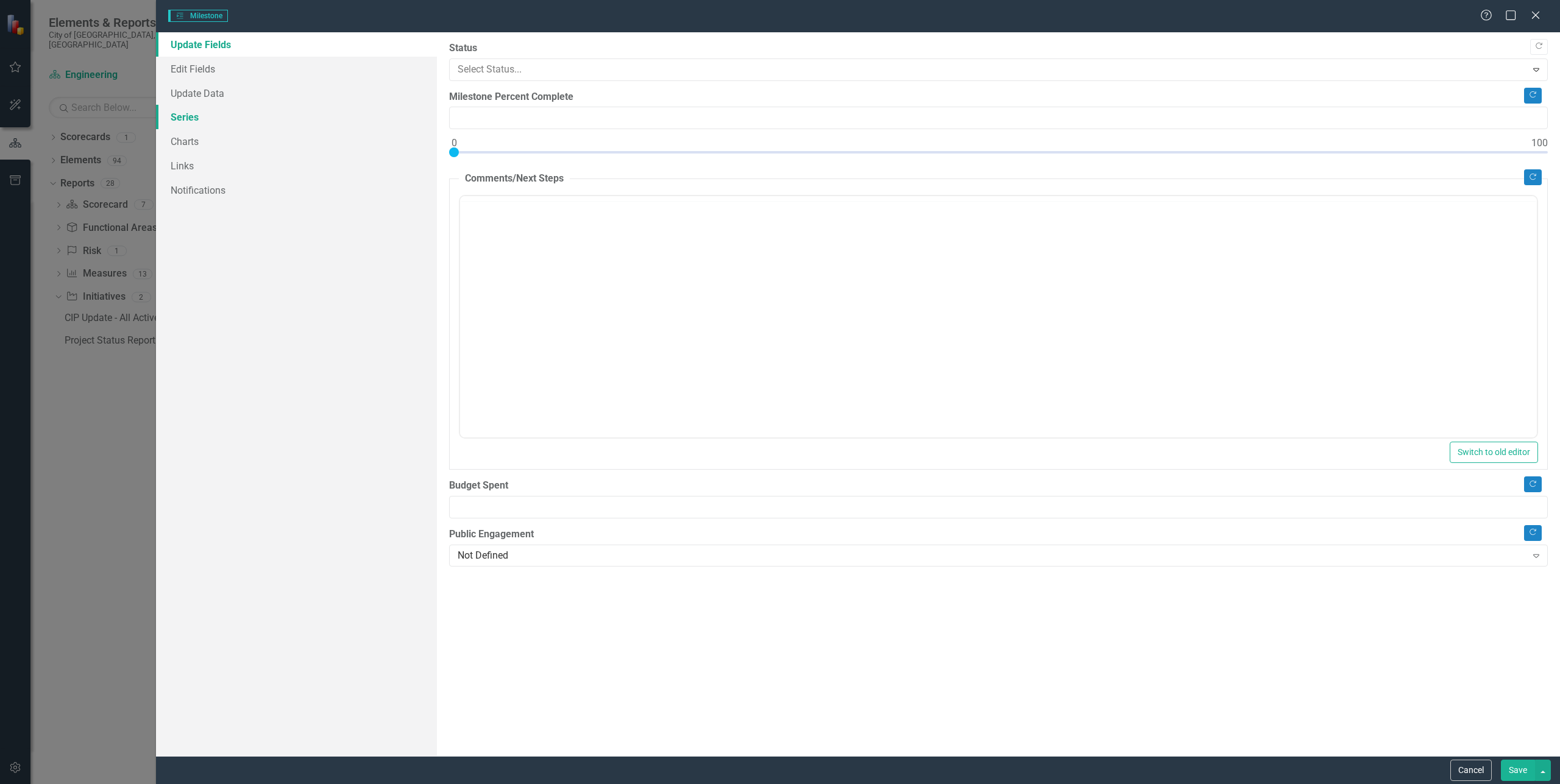
type input "0"
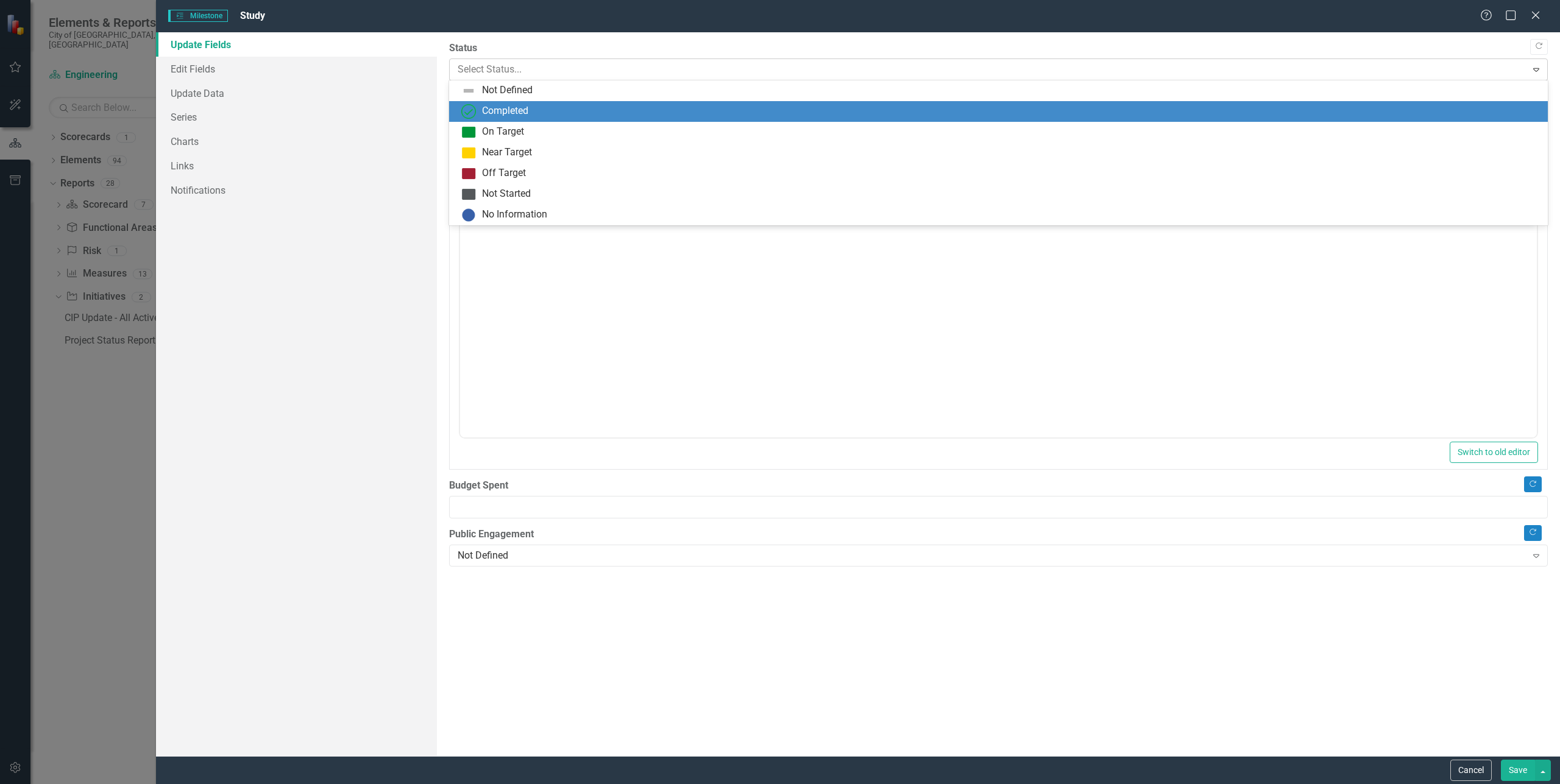
click at [503, 67] on div at bounding box center [988, 69] width 1061 height 17
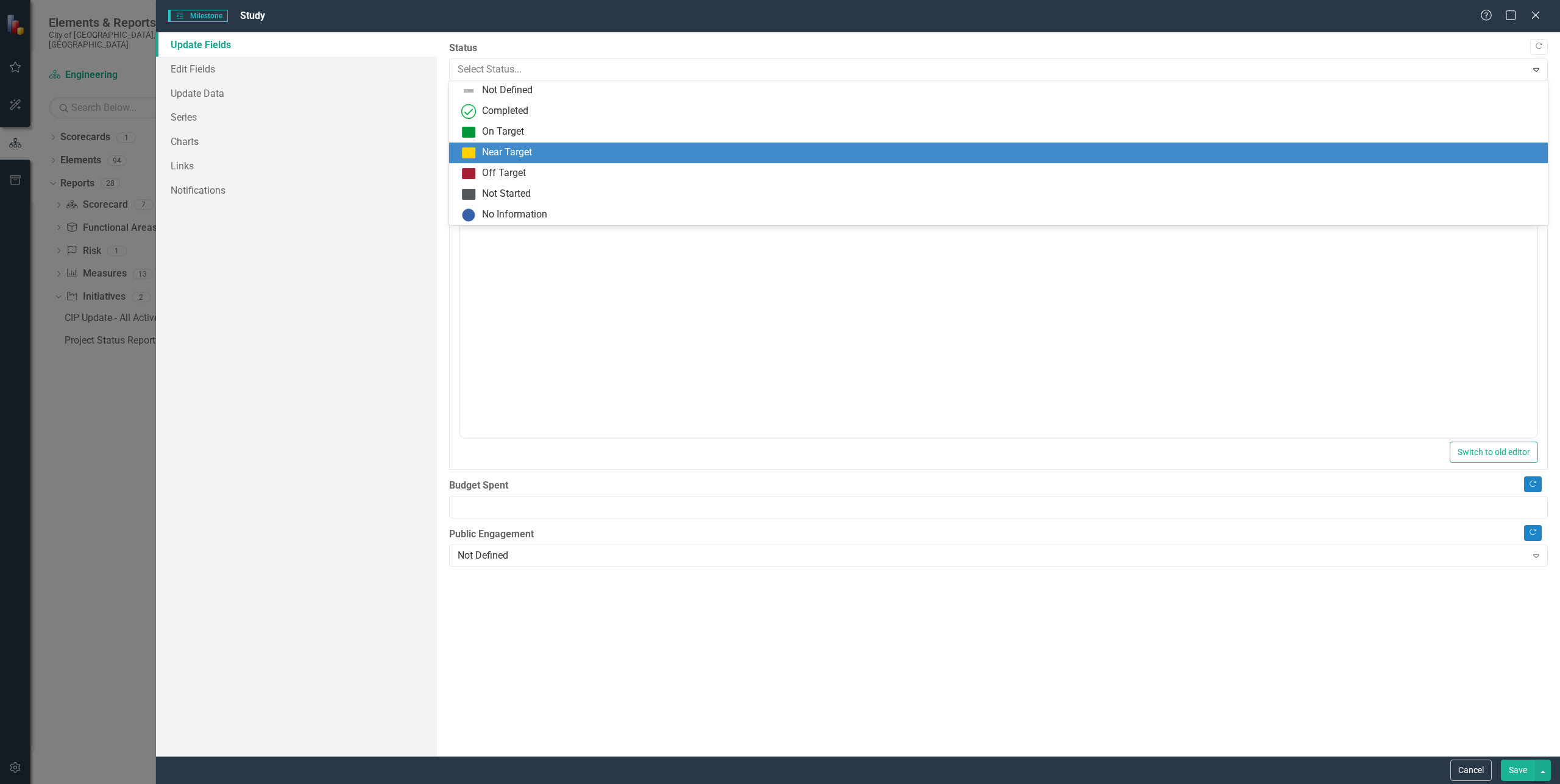
click at [507, 149] on div "Near Target" at bounding box center [507, 153] width 50 height 14
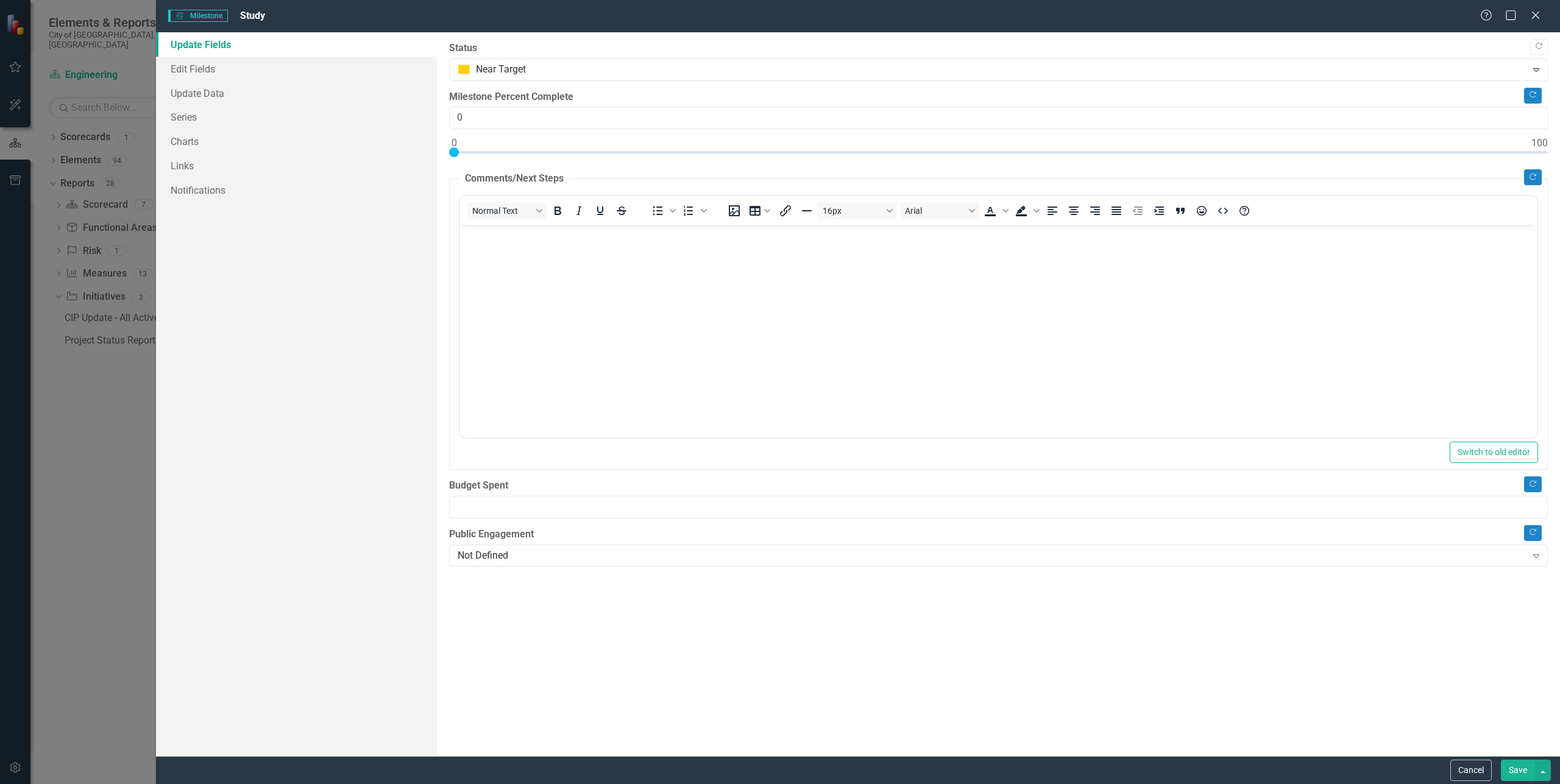
click at [366, 407] on div "Update Fields Edit Fields Update Data Series Charts Links Notifications" at bounding box center [296, 394] width 281 height 724
click at [234, 72] on link "Edit Fields" at bounding box center [296, 68] width 281 height 25
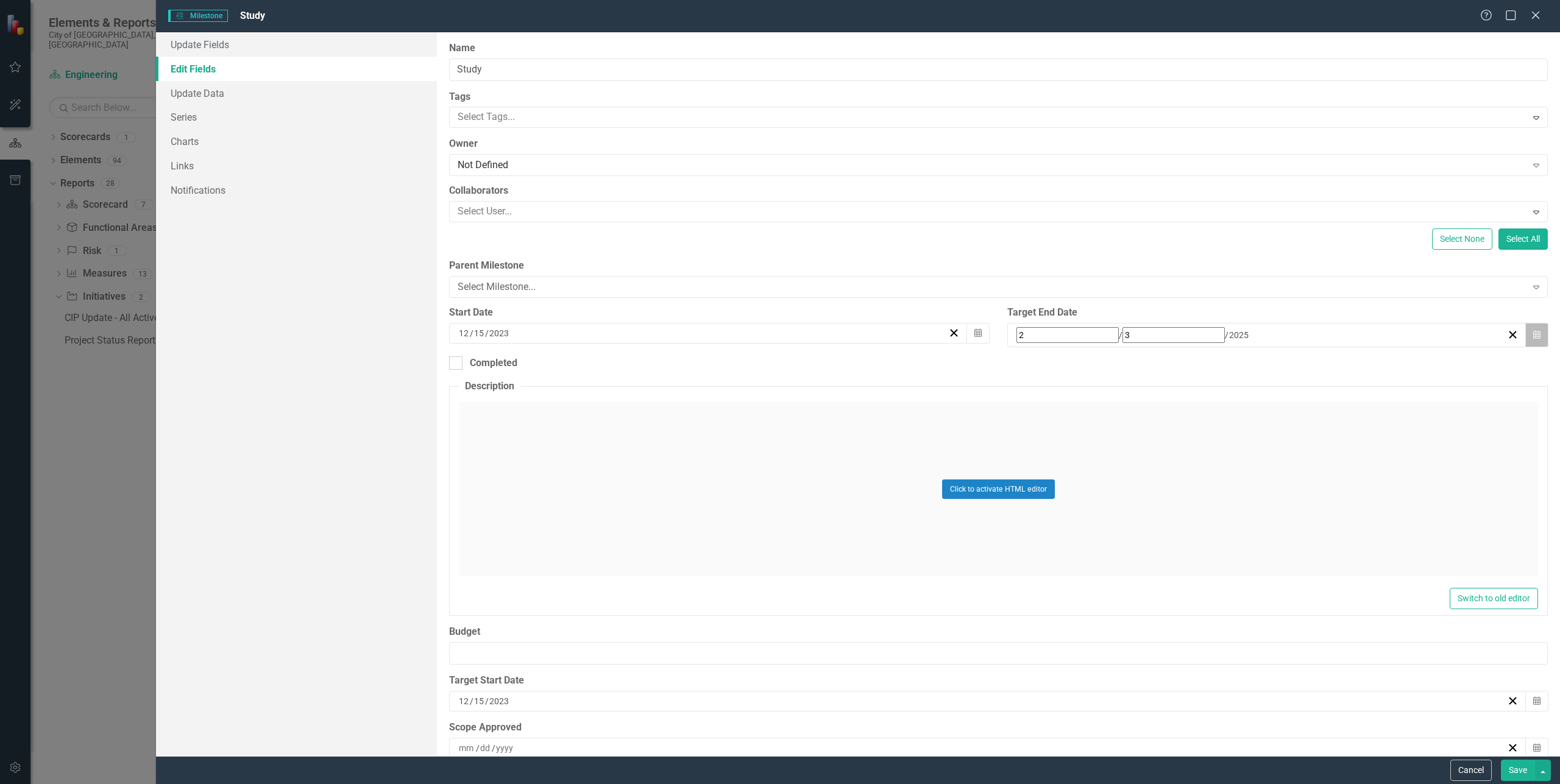
click at [1535, 335] on button "Calendar" at bounding box center [1536, 335] width 23 height 25
click at [1194, 363] on button "›" at bounding box center [1181, 357] width 27 height 27
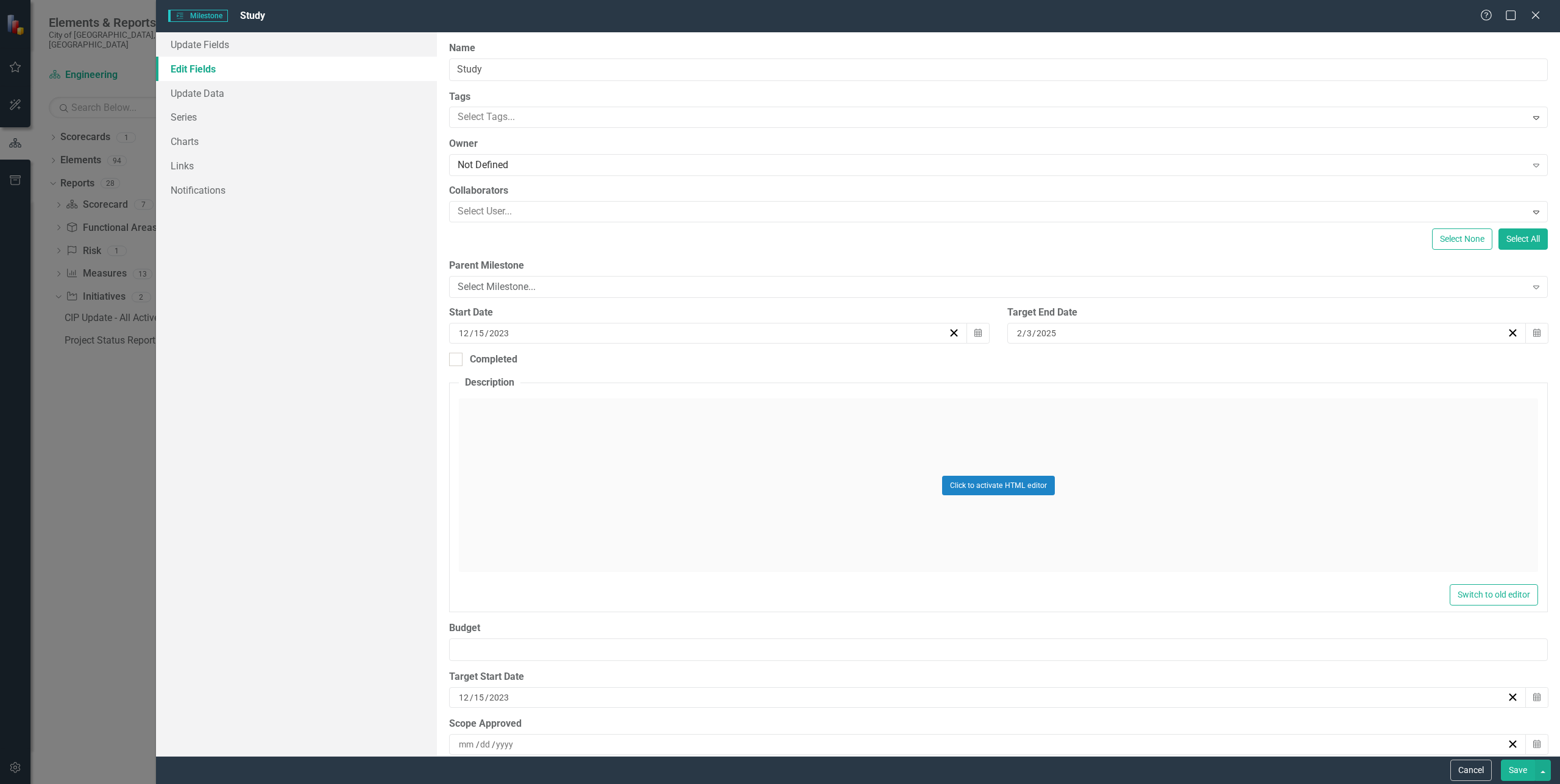
click at [1194, 363] on button "›" at bounding box center [1181, 357] width 27 height 27
click at [1069, 444] on button "15" at bounding box center [1054, 441] width 30 height 22
click at [310, 418] on div "Update Fields Edit Fields Update Data Series Charts Links Notifications" at bounding box center [296, 394] width 281 height 724
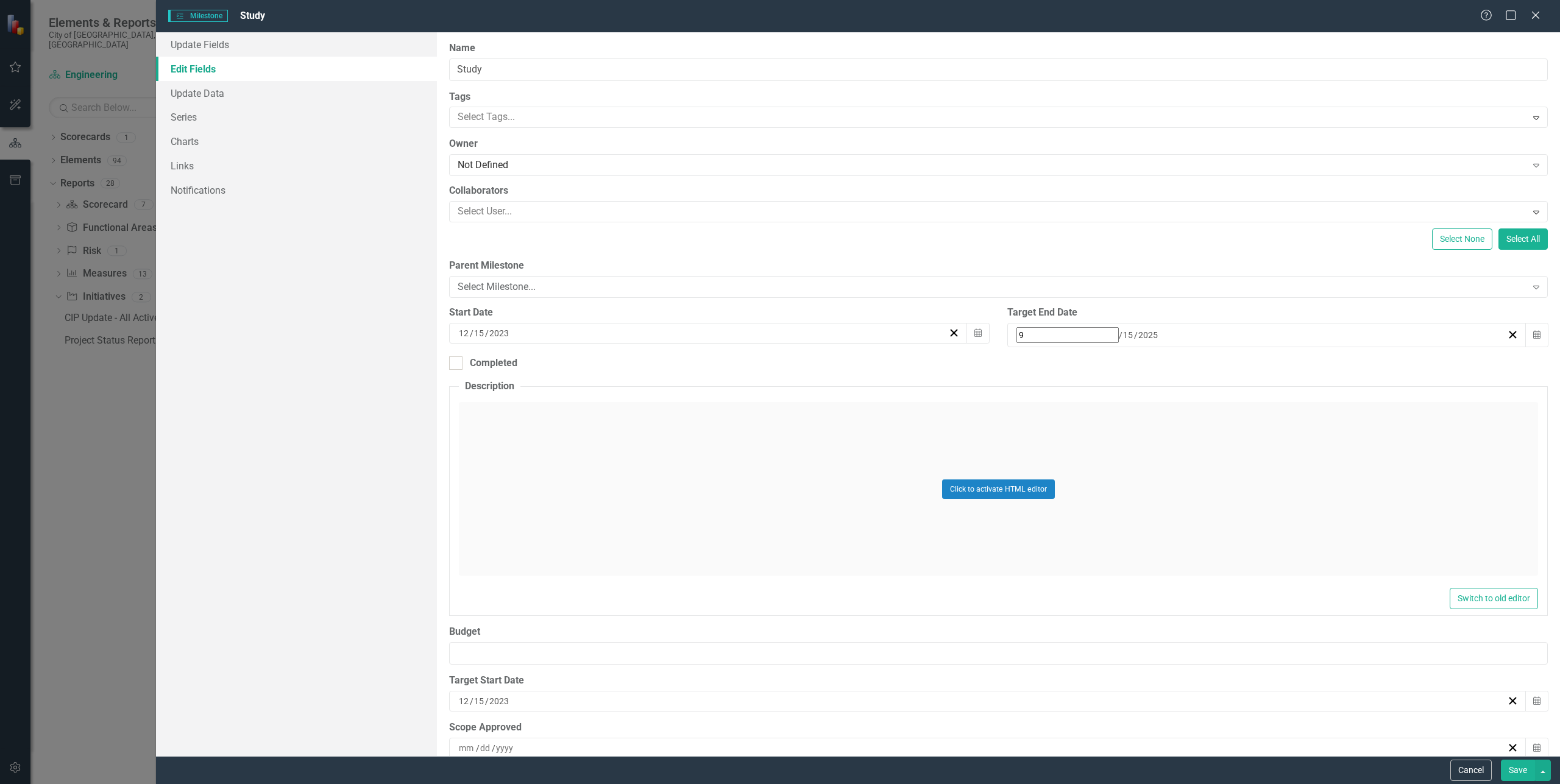
click at [1519, 770] on button "Save" at bounding box center [1518, 770] width 34 height 21
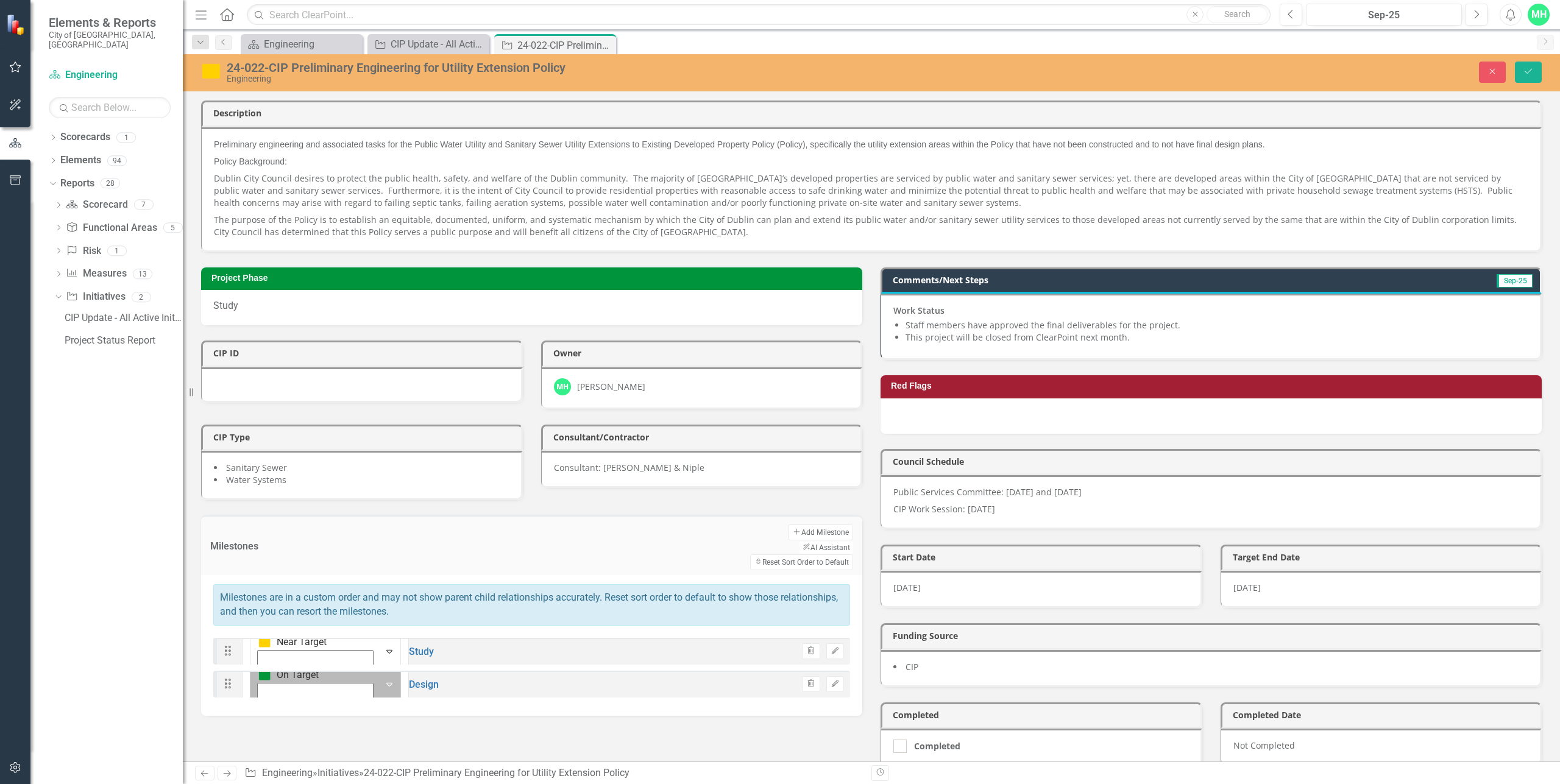
click at [383, 679] on icon "Expand" at bounding box center [389, 684] width 12 height 10
click at [84, 783] on div "Not Defined" at bounding box center [58, 795] width 51 height 14
click at [1532, 73] on icon "Save" at bounding box center [1528, 71] width 11 height 9
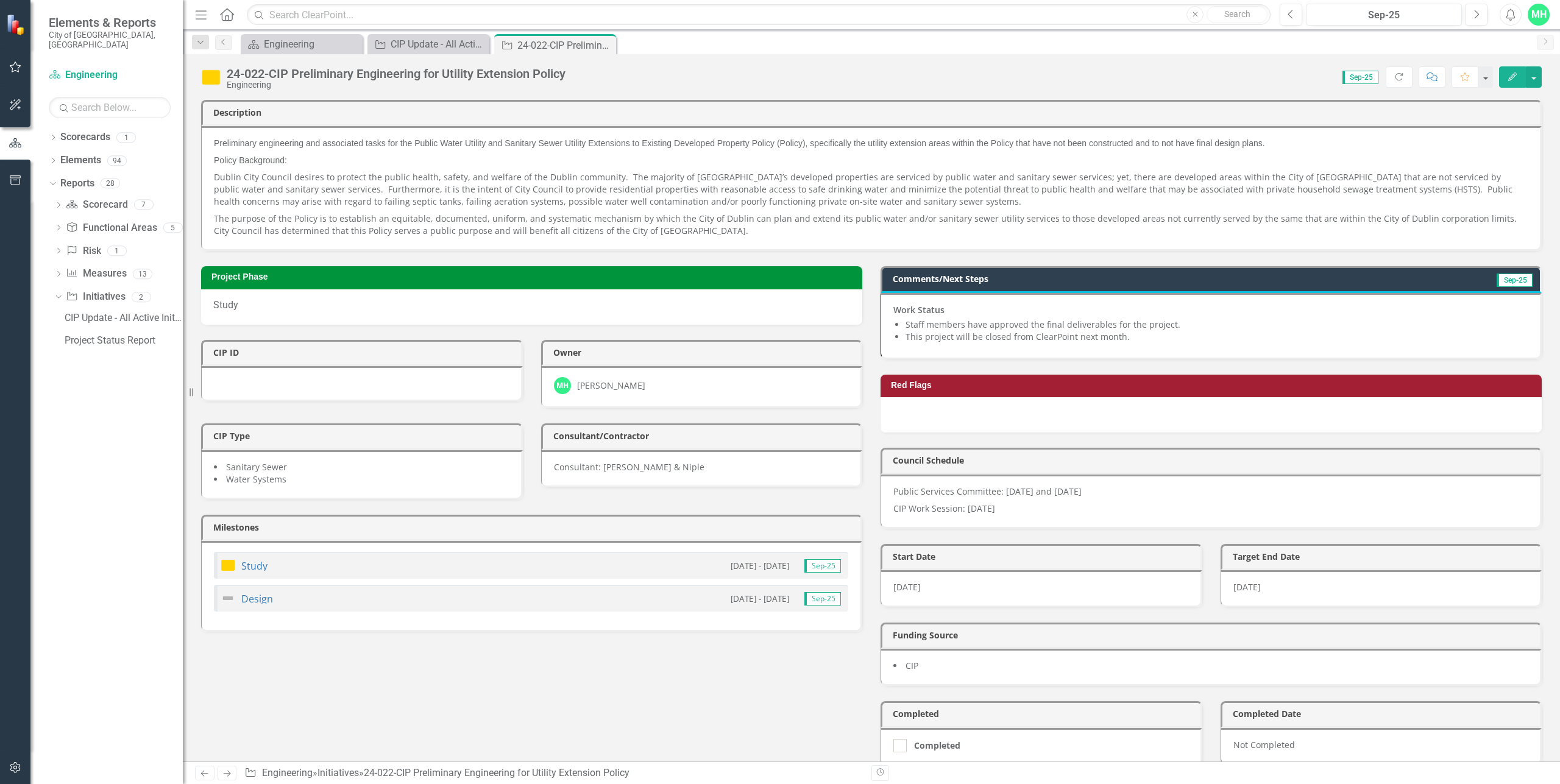
drag, startPoint x: 609, startPoint y: 47, endPoint x: 602, endPoint y: 49, distance: 7.3
click at [0, 0] on icon "Close" at bounding box center [0, 0] width 0 height 0
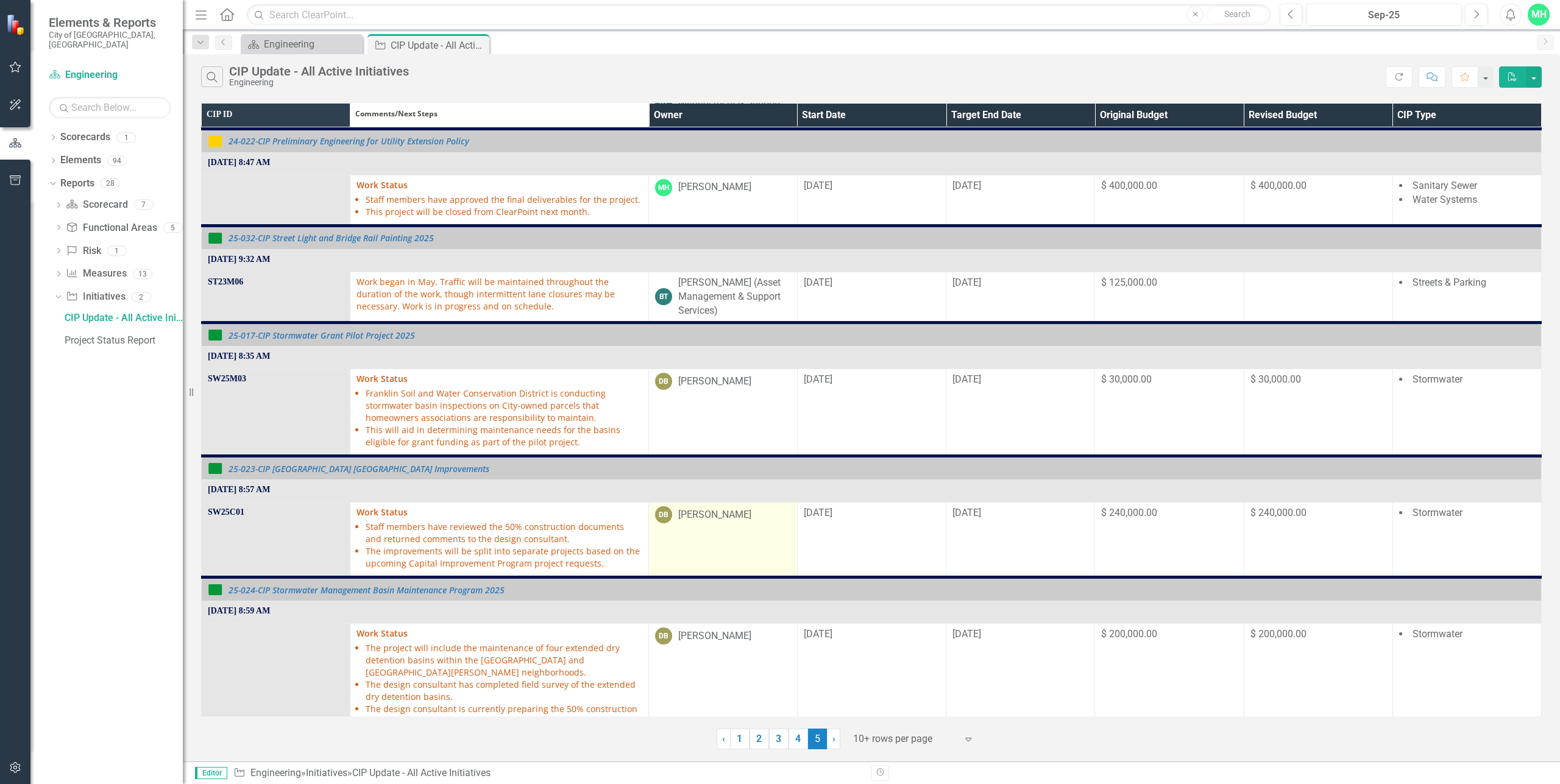
scroll to position [574, 0]
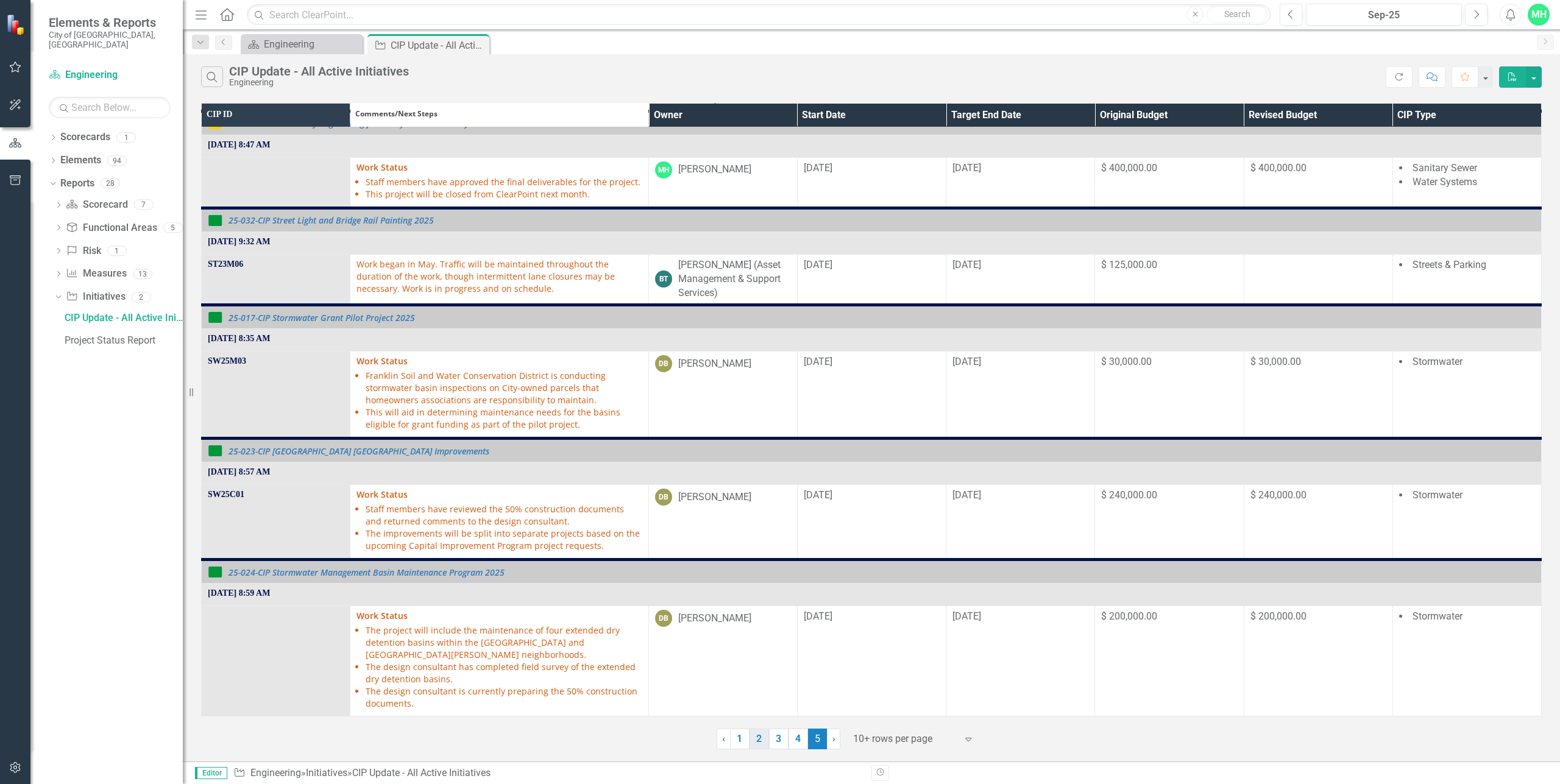
click at [761, 732] on link "2" at bounding box center [759, 739] width 20 height 21
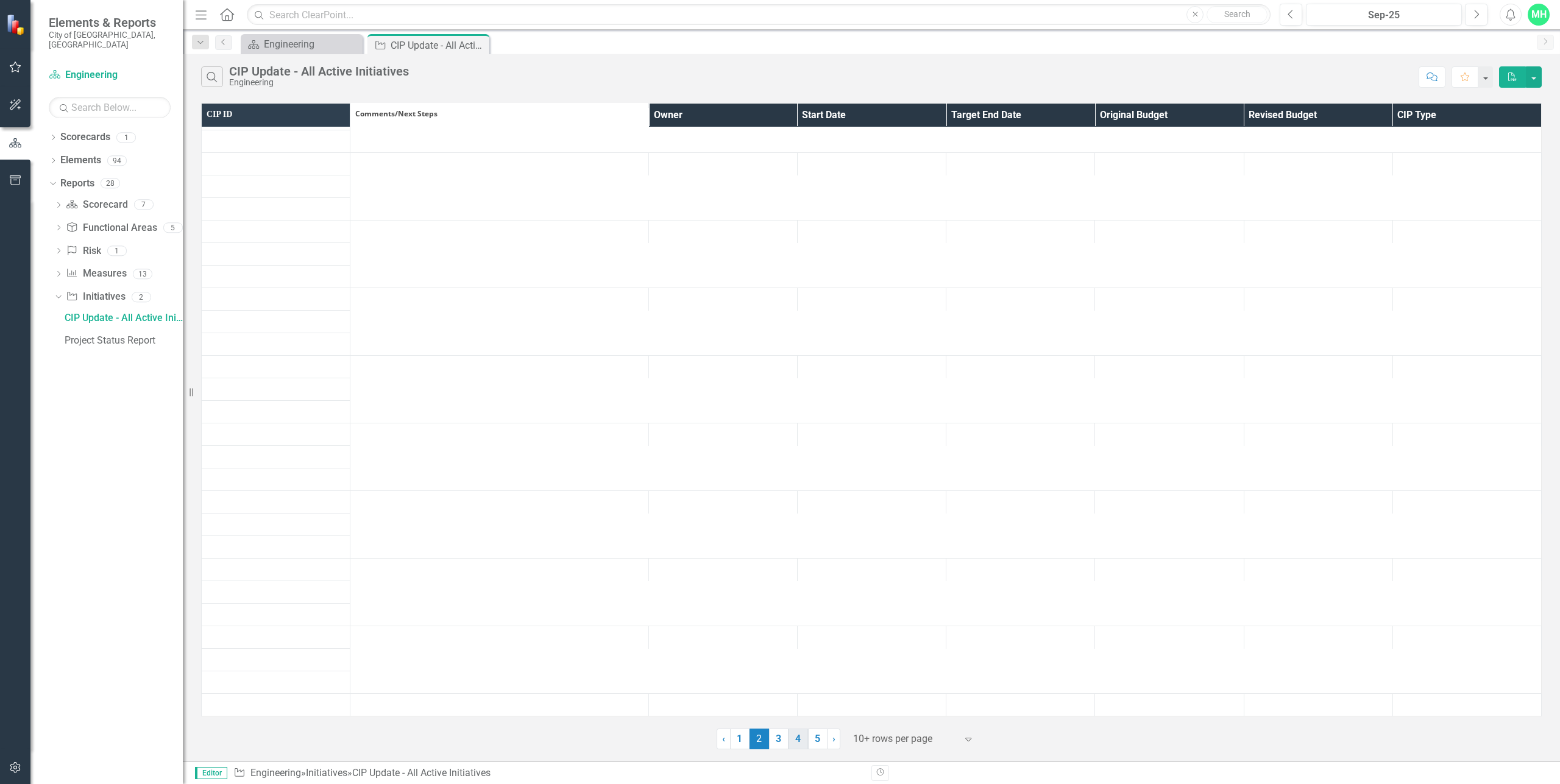
scroll to position [0, 0]
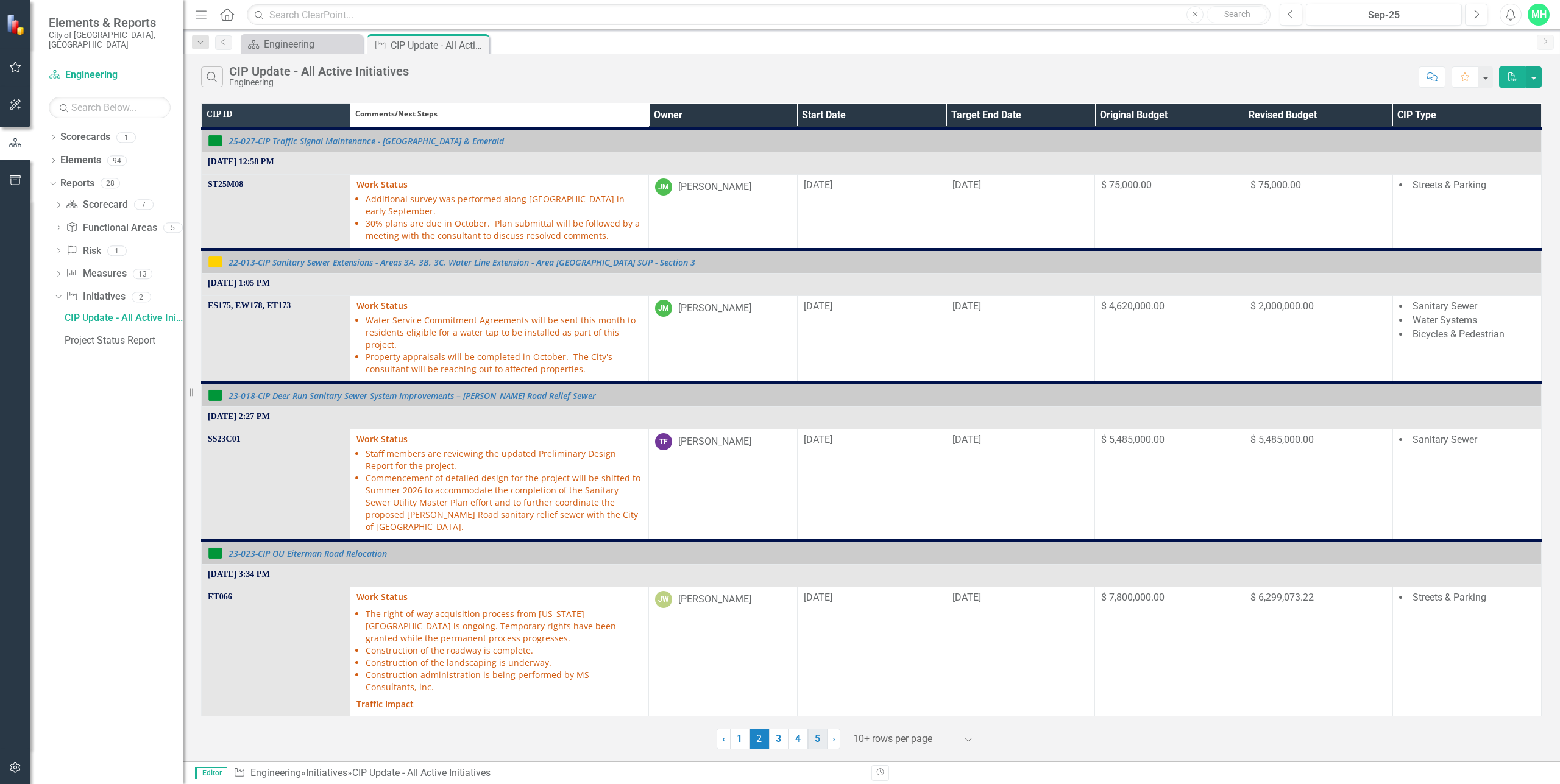
click at [819, 736] on link "5" at bounding box center [818, 739] width 20 height 21
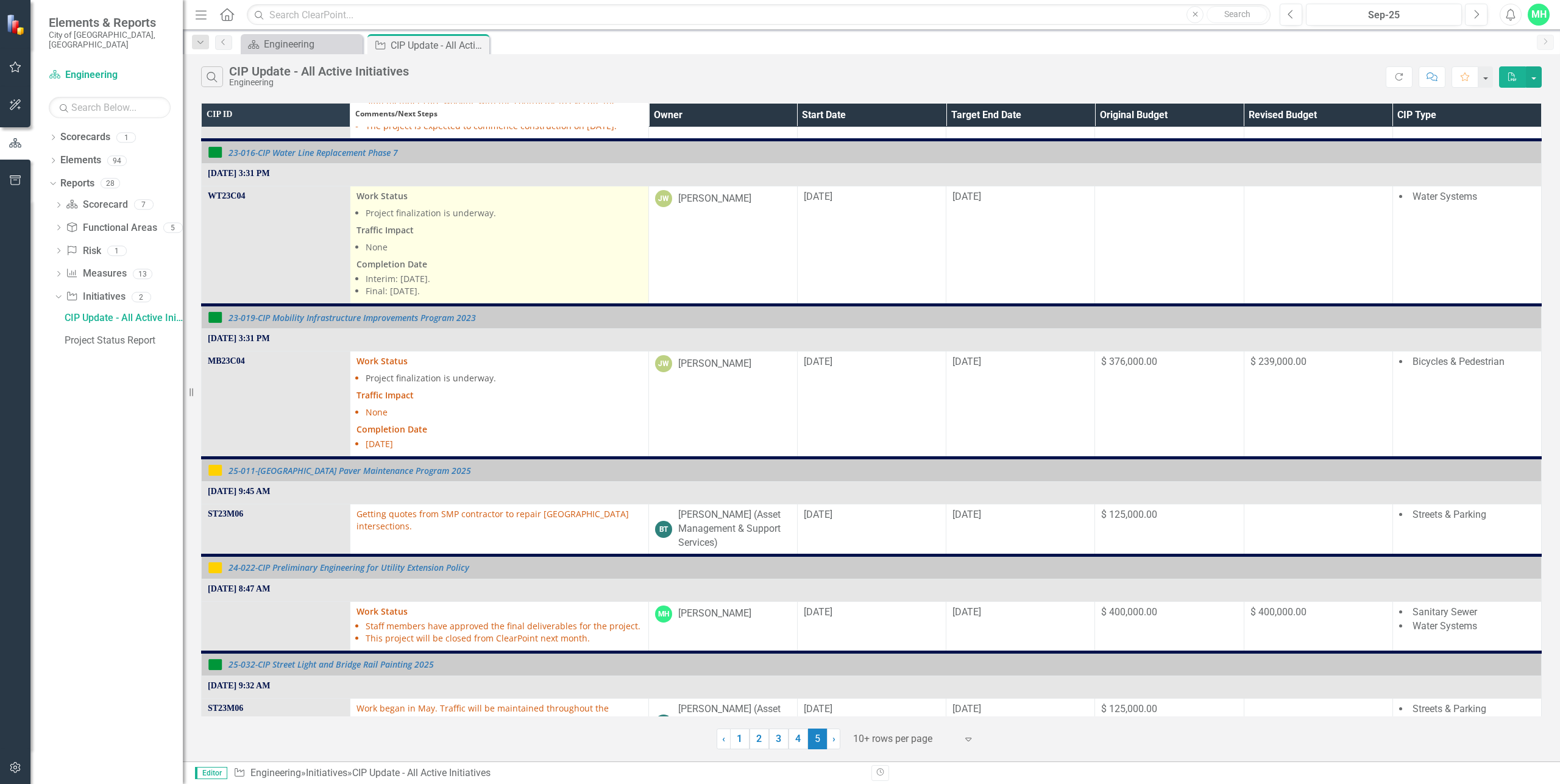
scroll to position [243, 0]
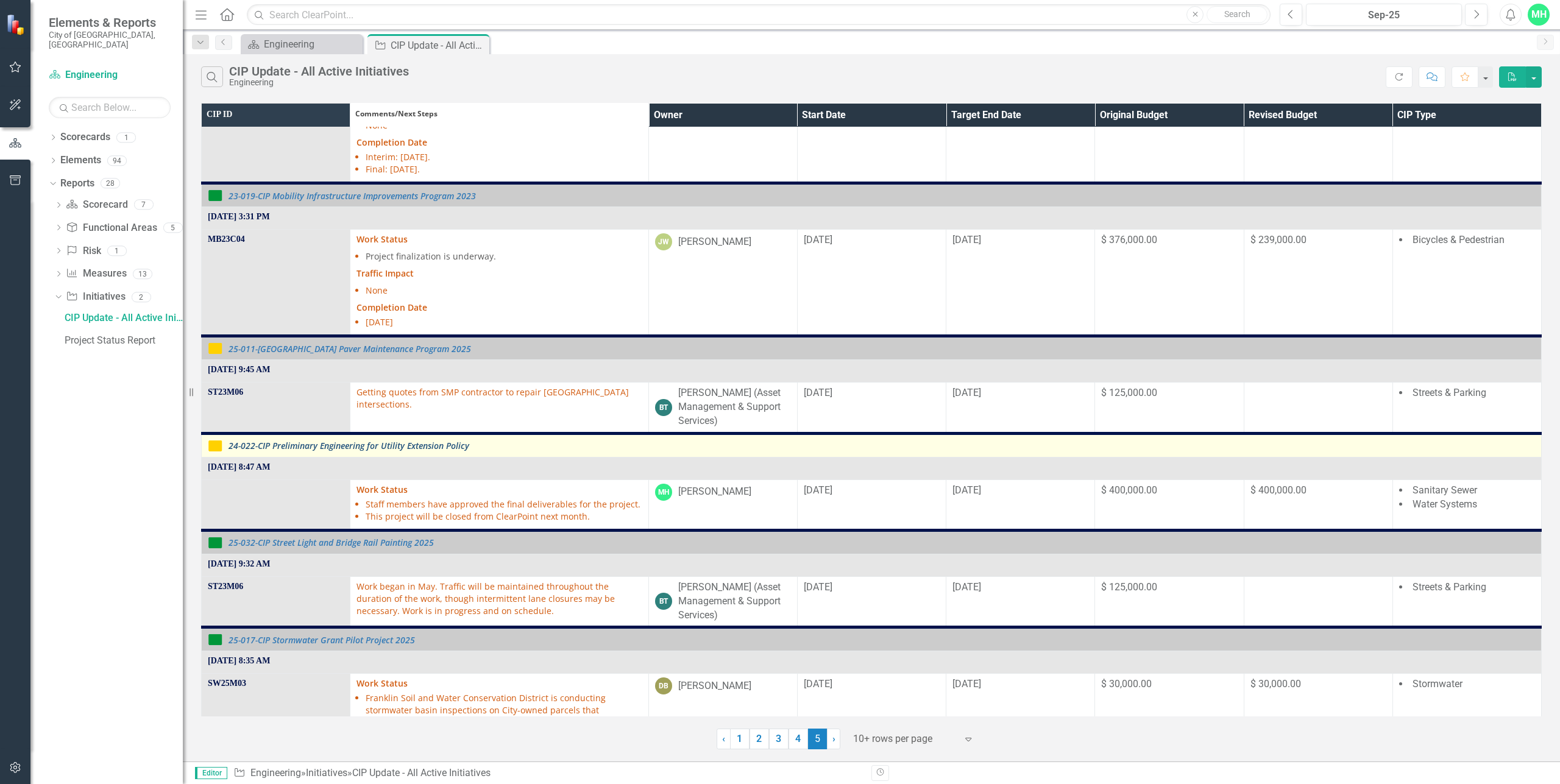
click at [372, 450] on link "24-022-CIP Preliminary Engineering for Utility Extension Policy" at bounding box center [881, 445] width 1306 height 9
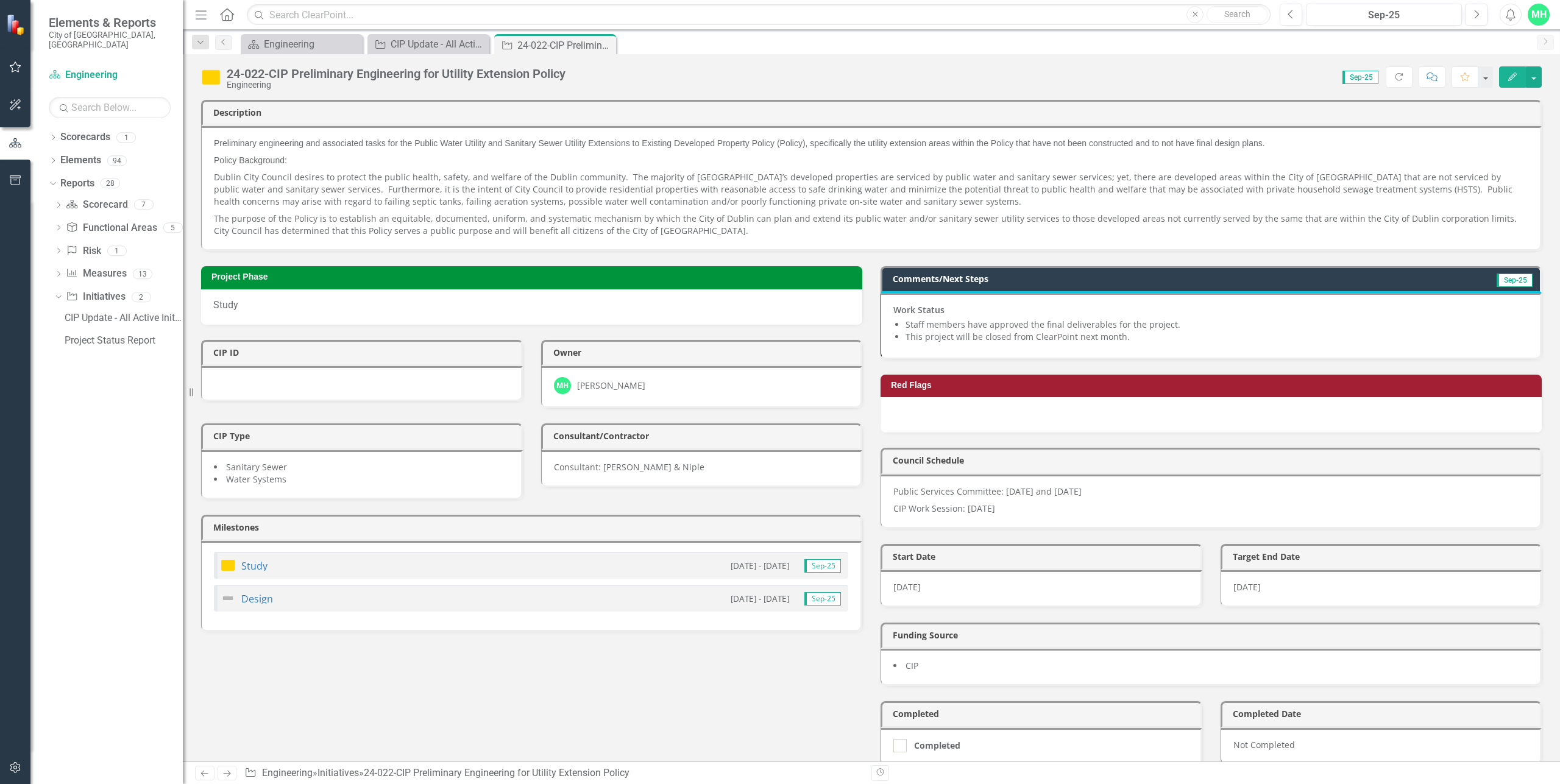
click at [1236, 581] on span "[DATE]" at bounding box center [1247, 587] width 27 height 12
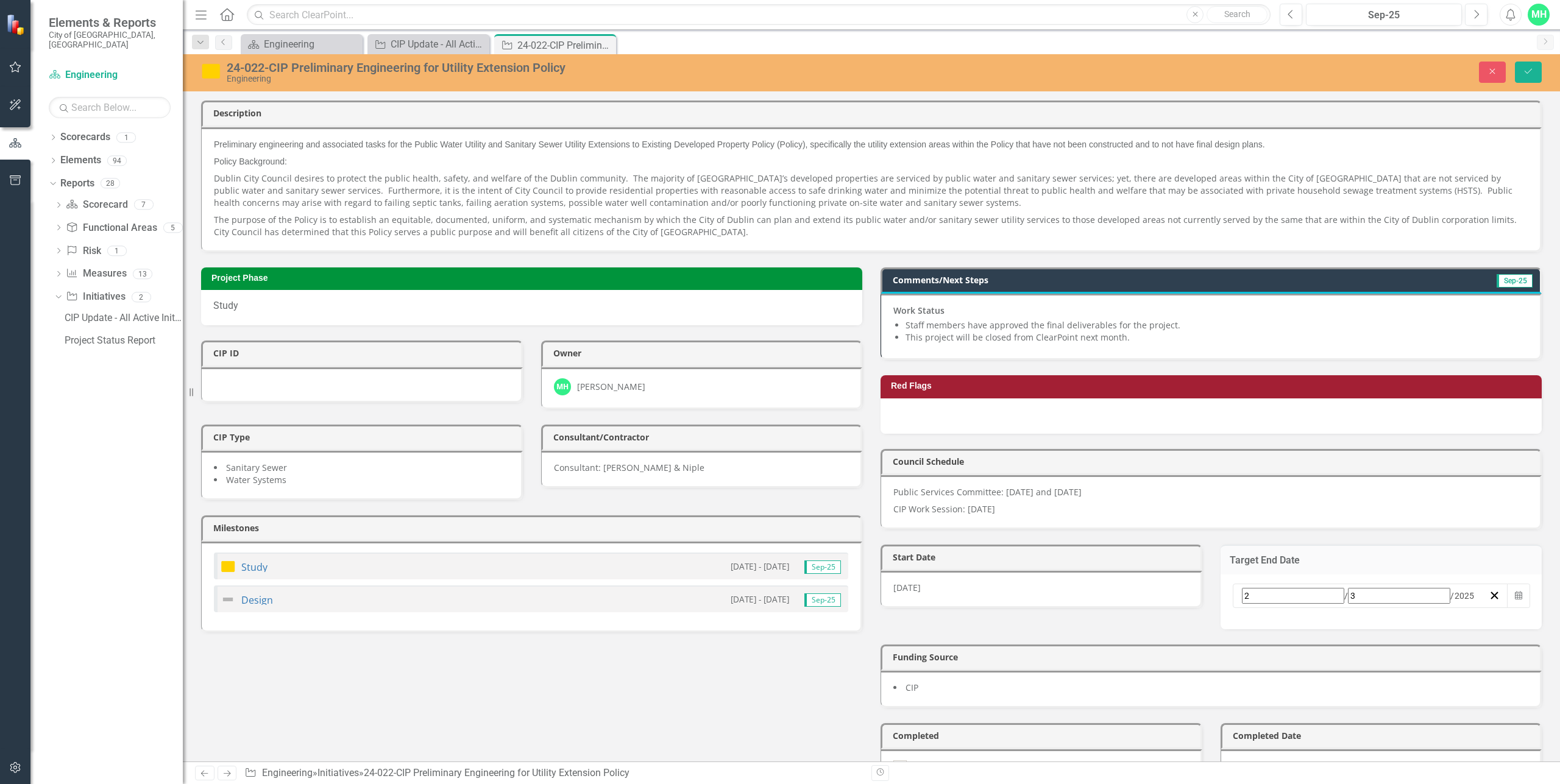
click at [1290, 588] on div "2 / 3 / 2025" at bounding box center [1365, 596] width 248 height 16
click at [1419, 621] on button "›" at bounding box center [1406, 618] width 27 height 27
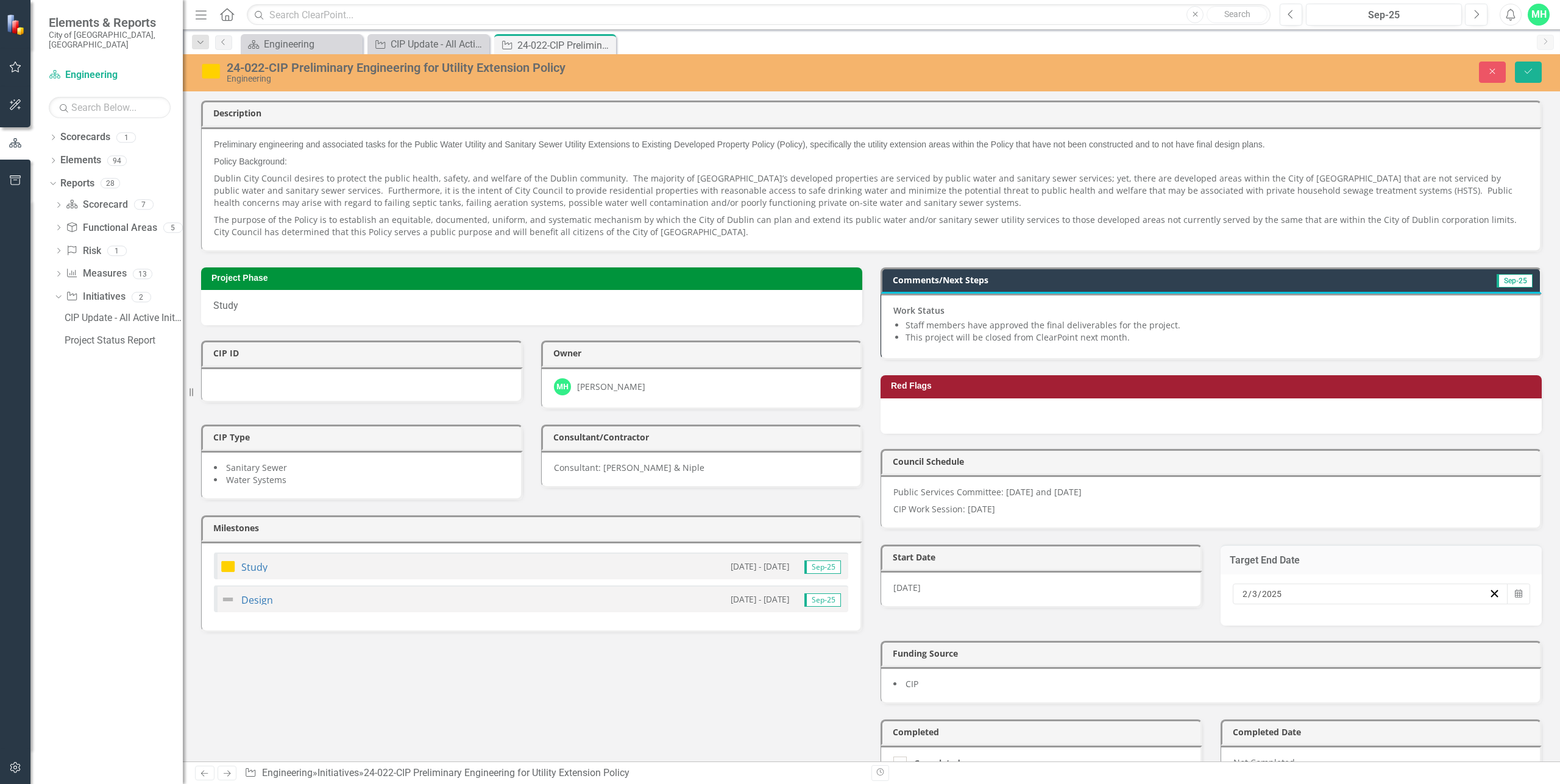
click at [1419, 621] on button "›" at bounding box center [1406, 618] width 27 height 27
click at [1284, 704] on abbr "15" at bounding box center [1279, 701] width 10 height 10
click at [1523, 77] on button "Save" at bounding box center [1528, 72] width 27 height 21
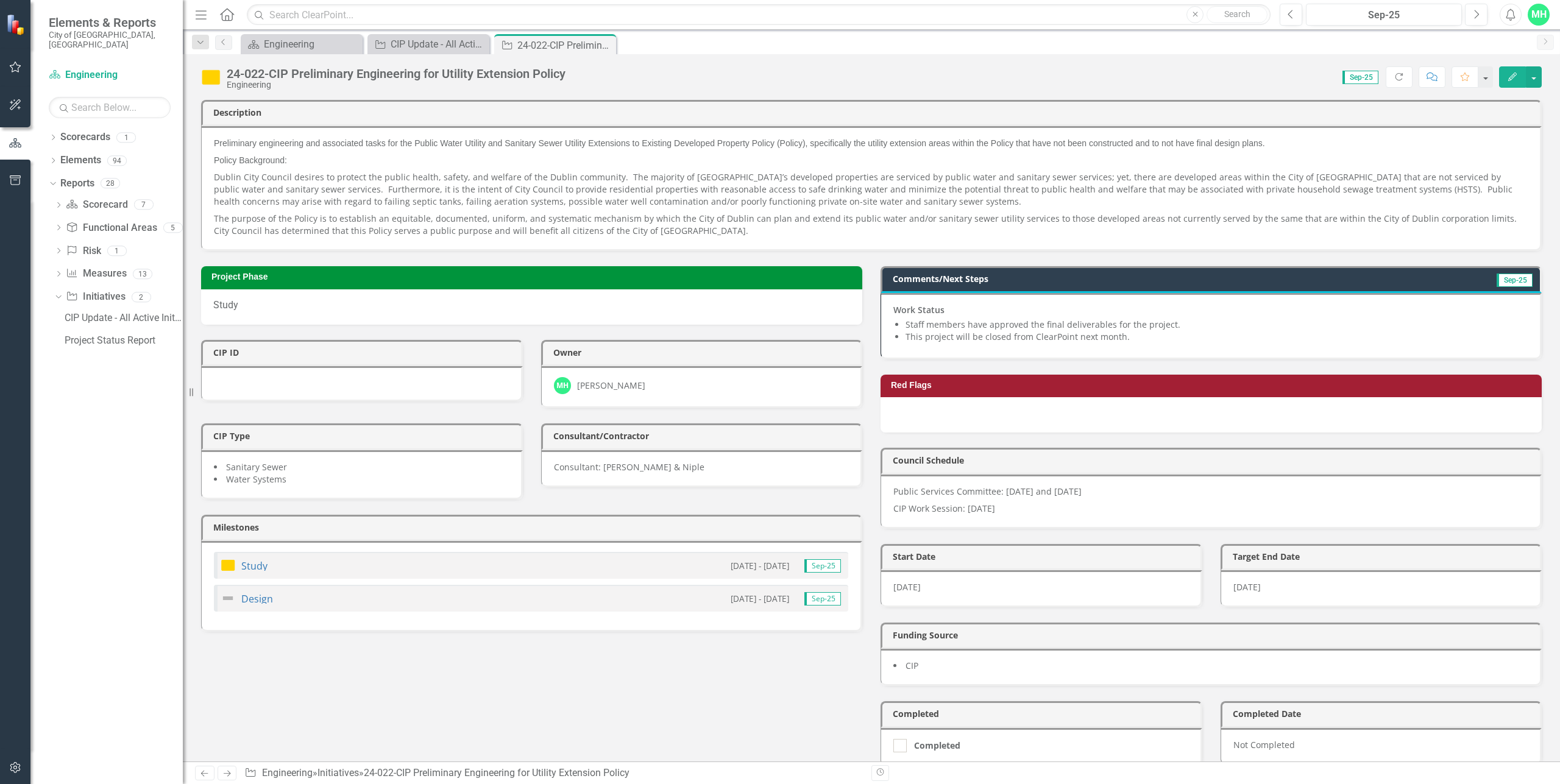
click at [629, 662] on div "Project Phase Study CIP ID Owner MH Michael Hendershot CIP Type Sanitary Sewer …" at bounding box center [871, 508] width 1359 height 514
click at [607, 45] on icon "Close" at bounding box center [604, 45] width 12 height 10
